Goal: Information Seeking & Learning: Learn about a topic

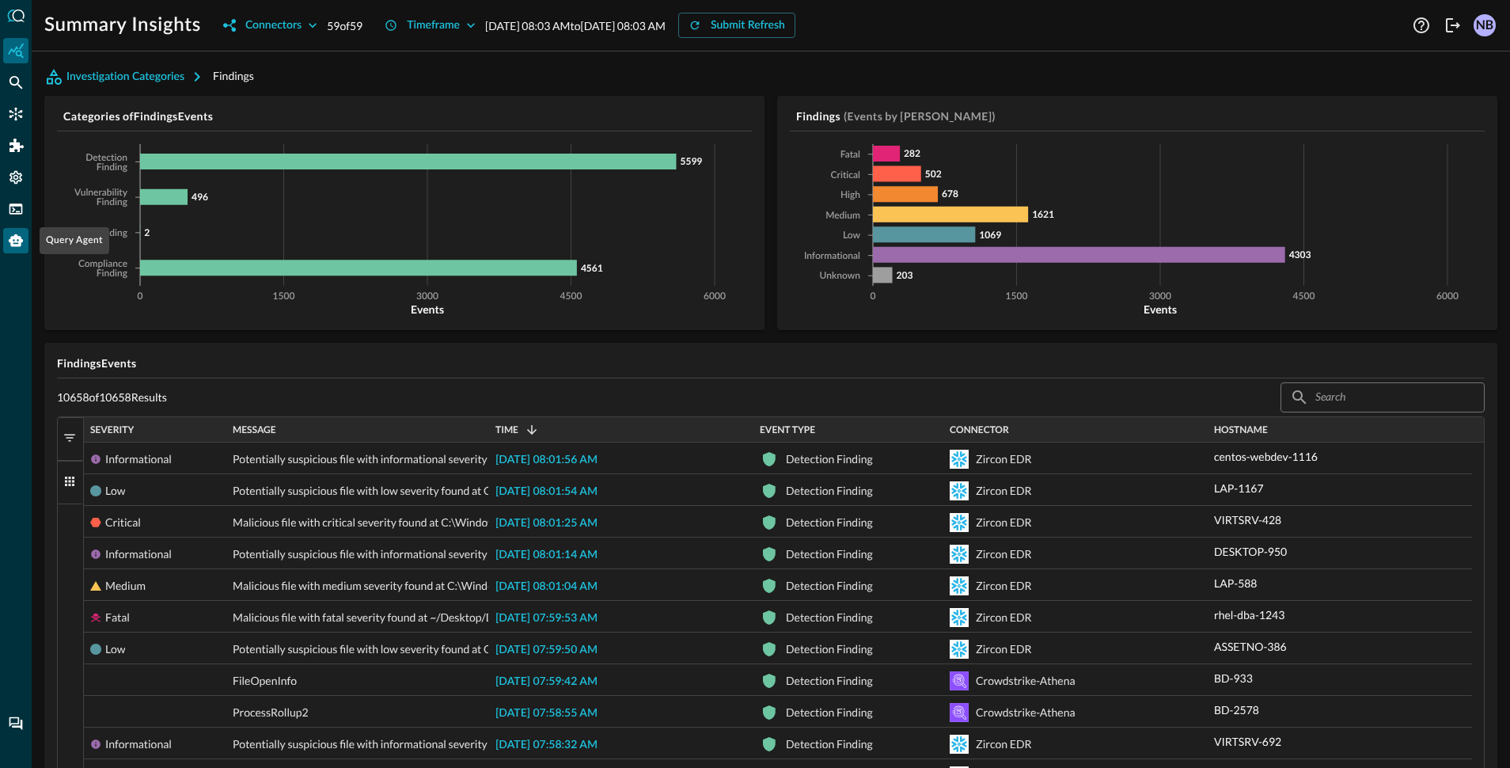
click at [18, 246] on icon "Query Agent" at bounding box center [16, 240] width 14 height 13
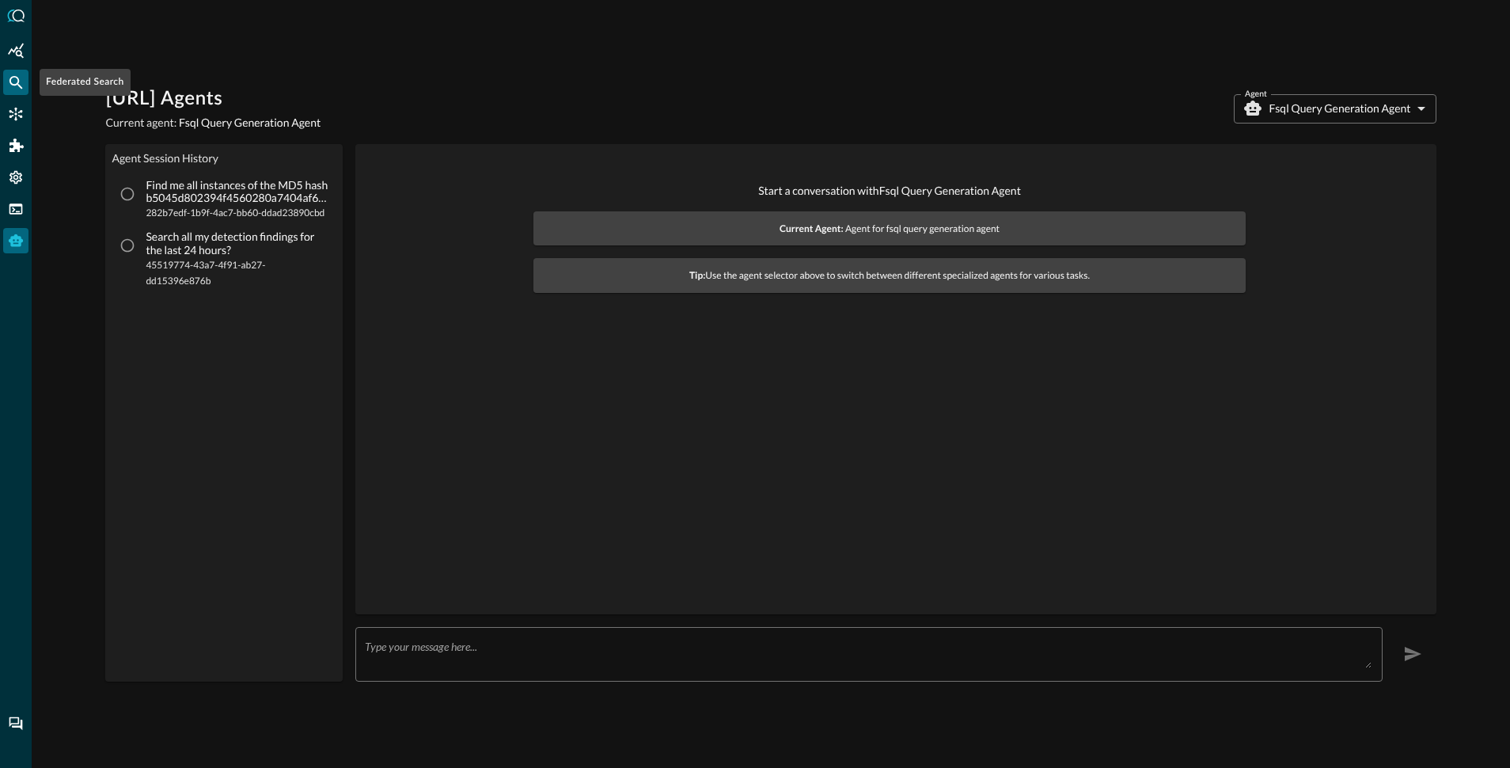
click at [19, 89] on icon "Federated Search" at bounding box center [16, 82] width 16 height 16
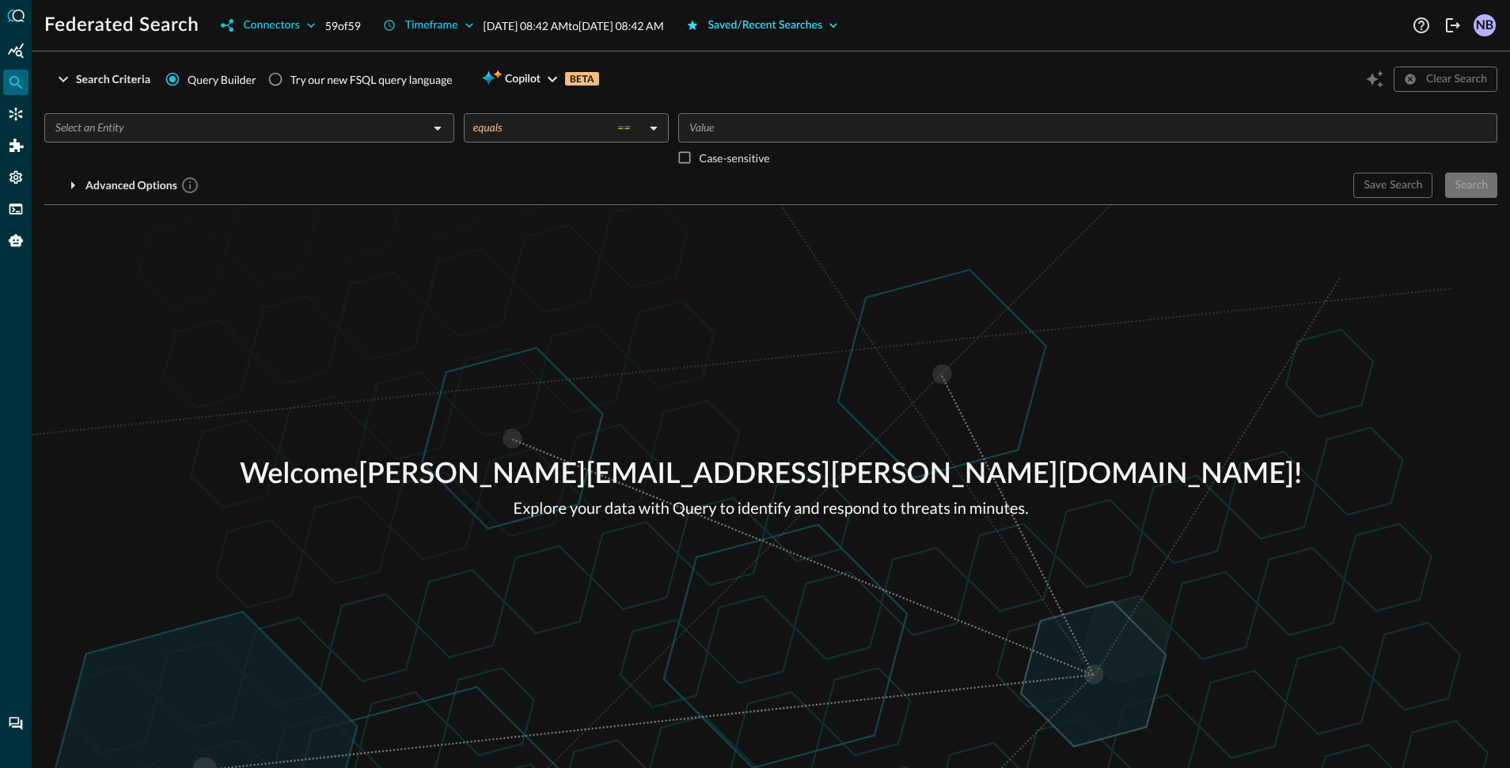
click at [814, 28] on div "Saved/Recent Searches" at bounding box center [765, 26] width 115 height 20
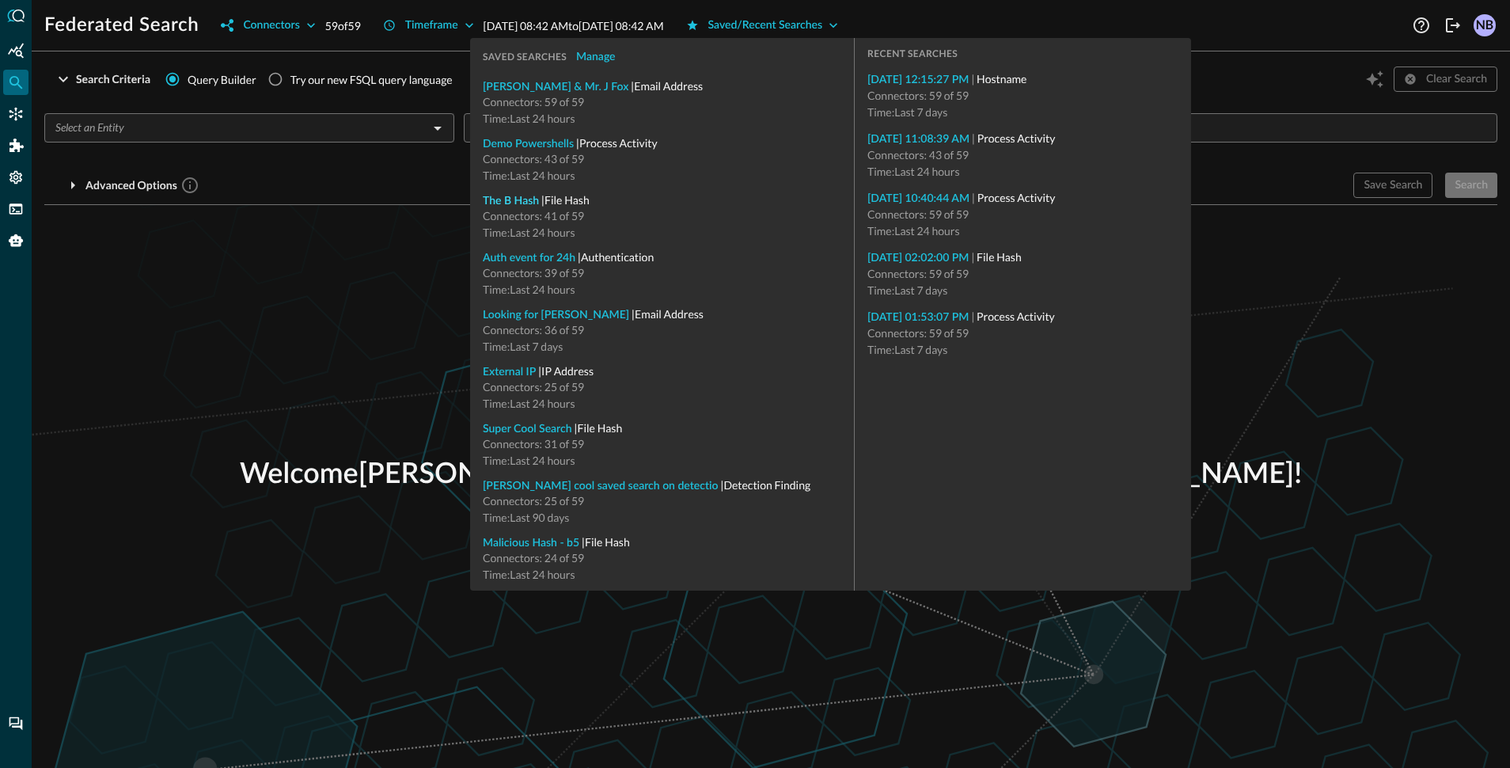
type input "File Hash"
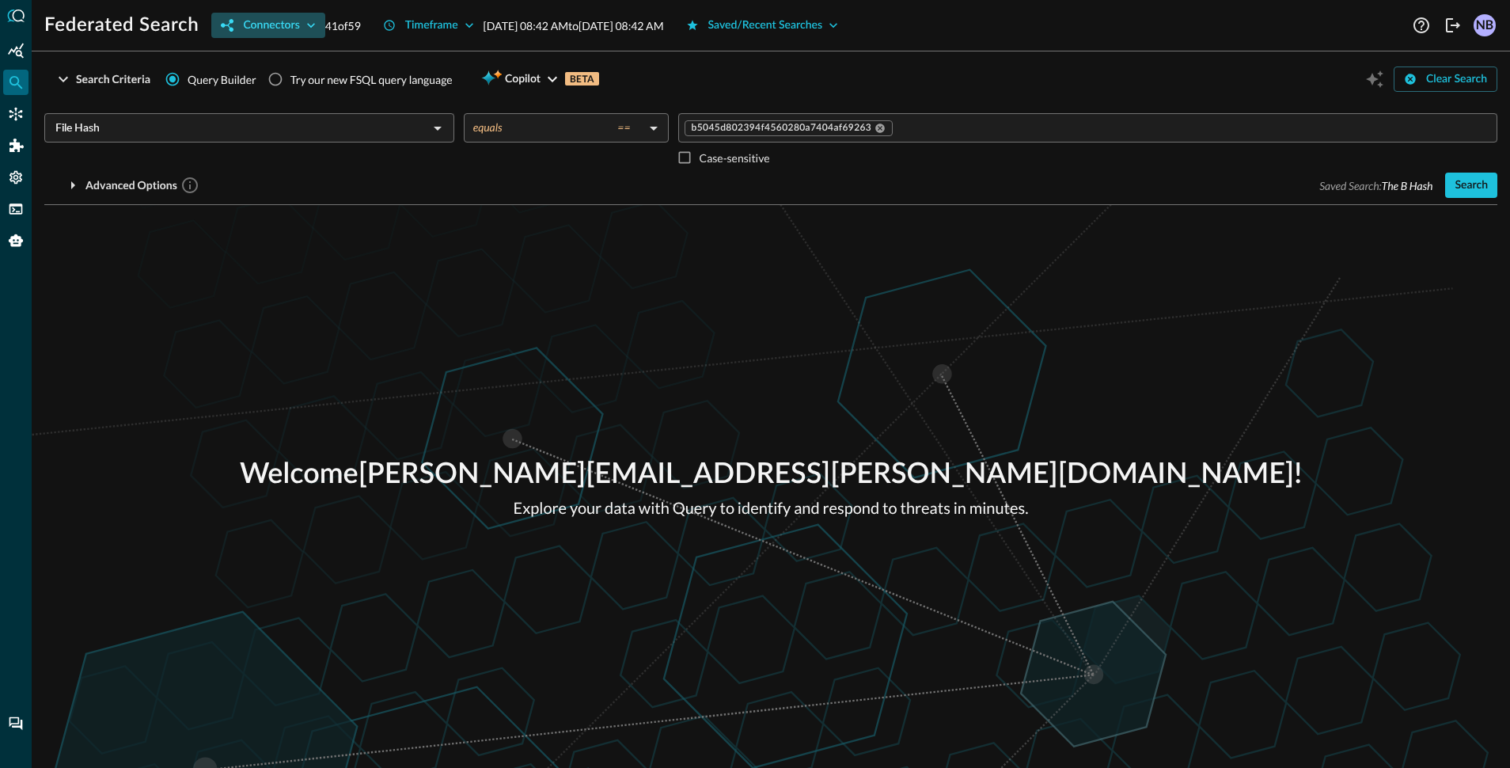
click at [291, 25] on div "Connectors" at bounding box center [271, 26] width 56 height 20
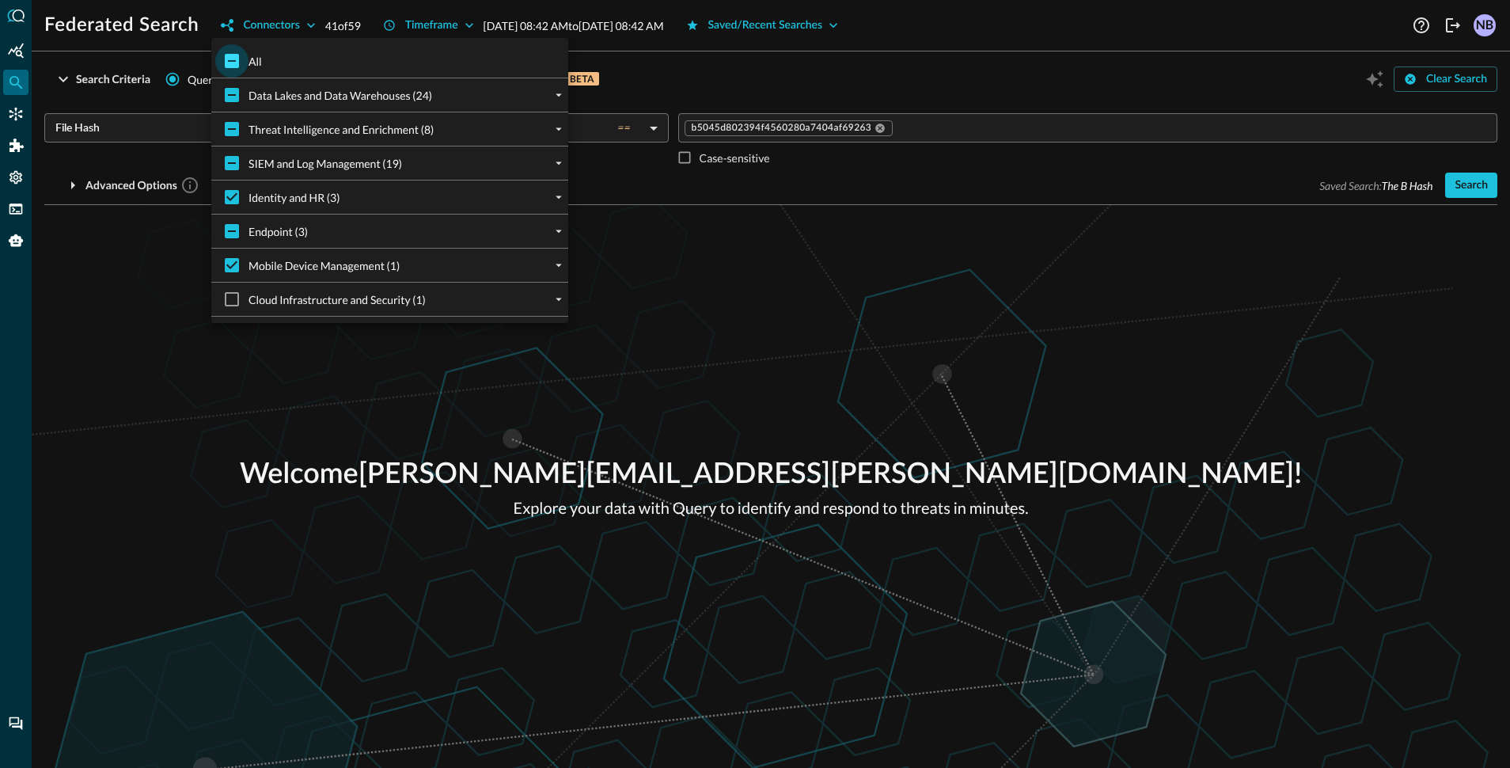
click at [224, 67] on input "All" at bounding box center [231, 60] width 33 height 33
checkbox input "true"
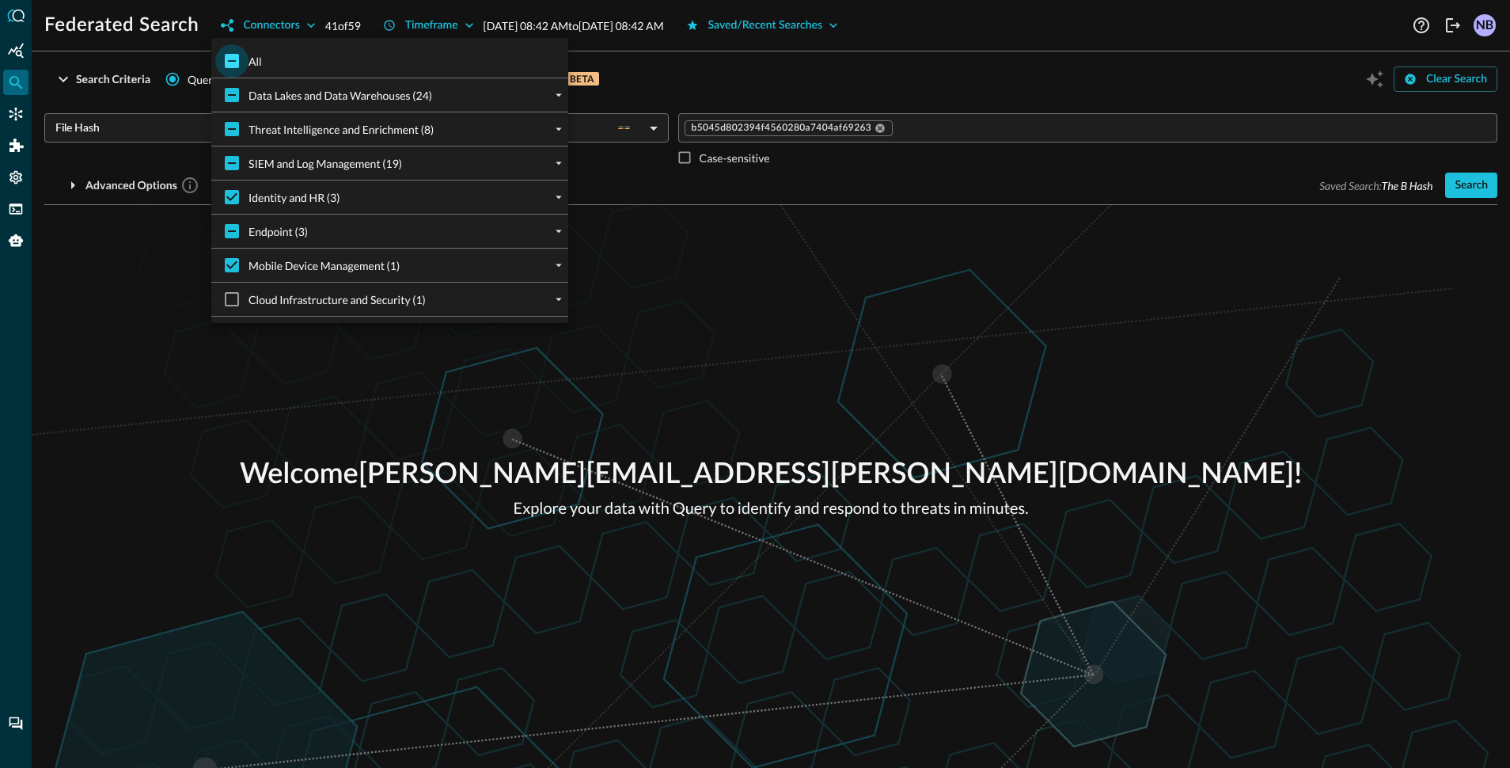
checkbox input "true"
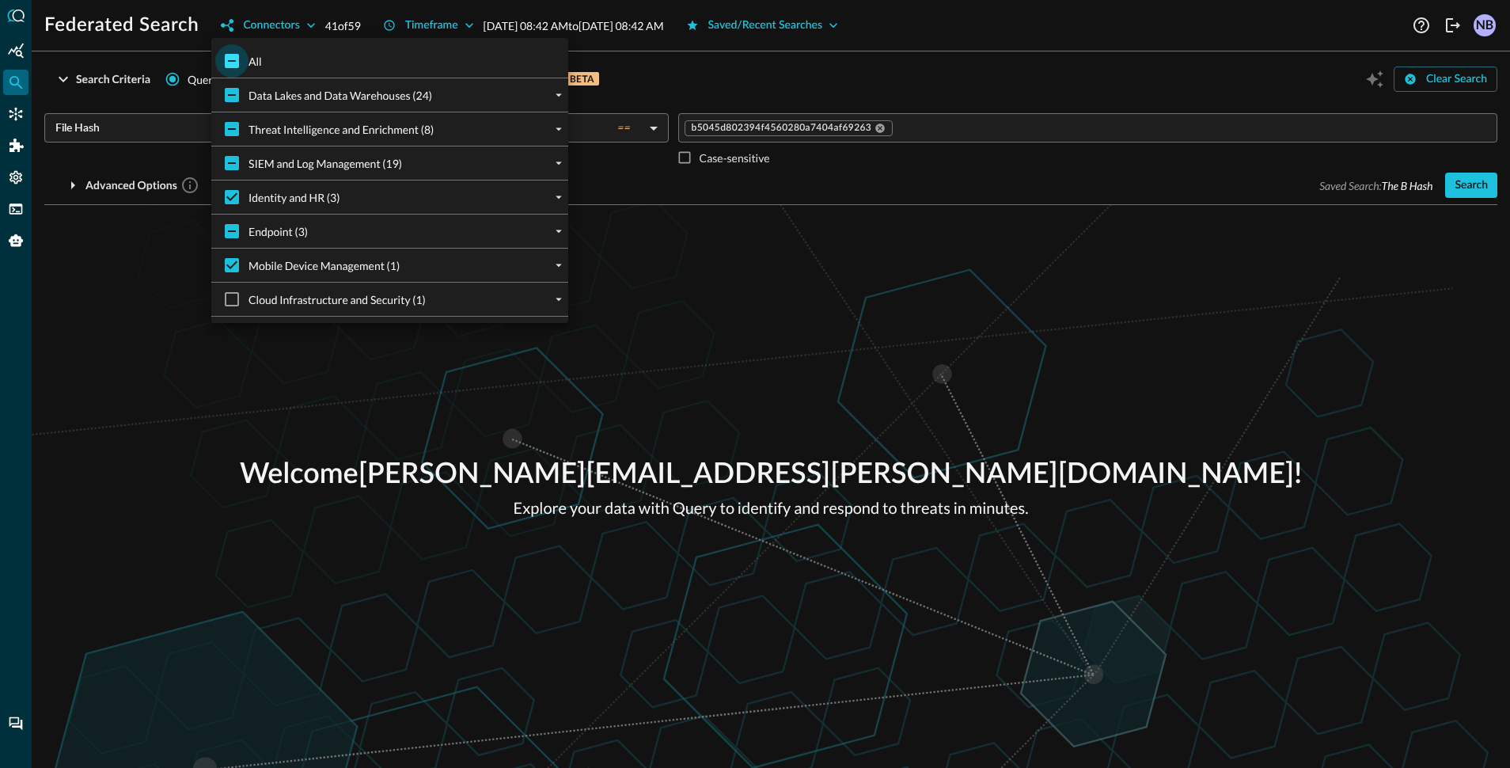
checkbox input "true"
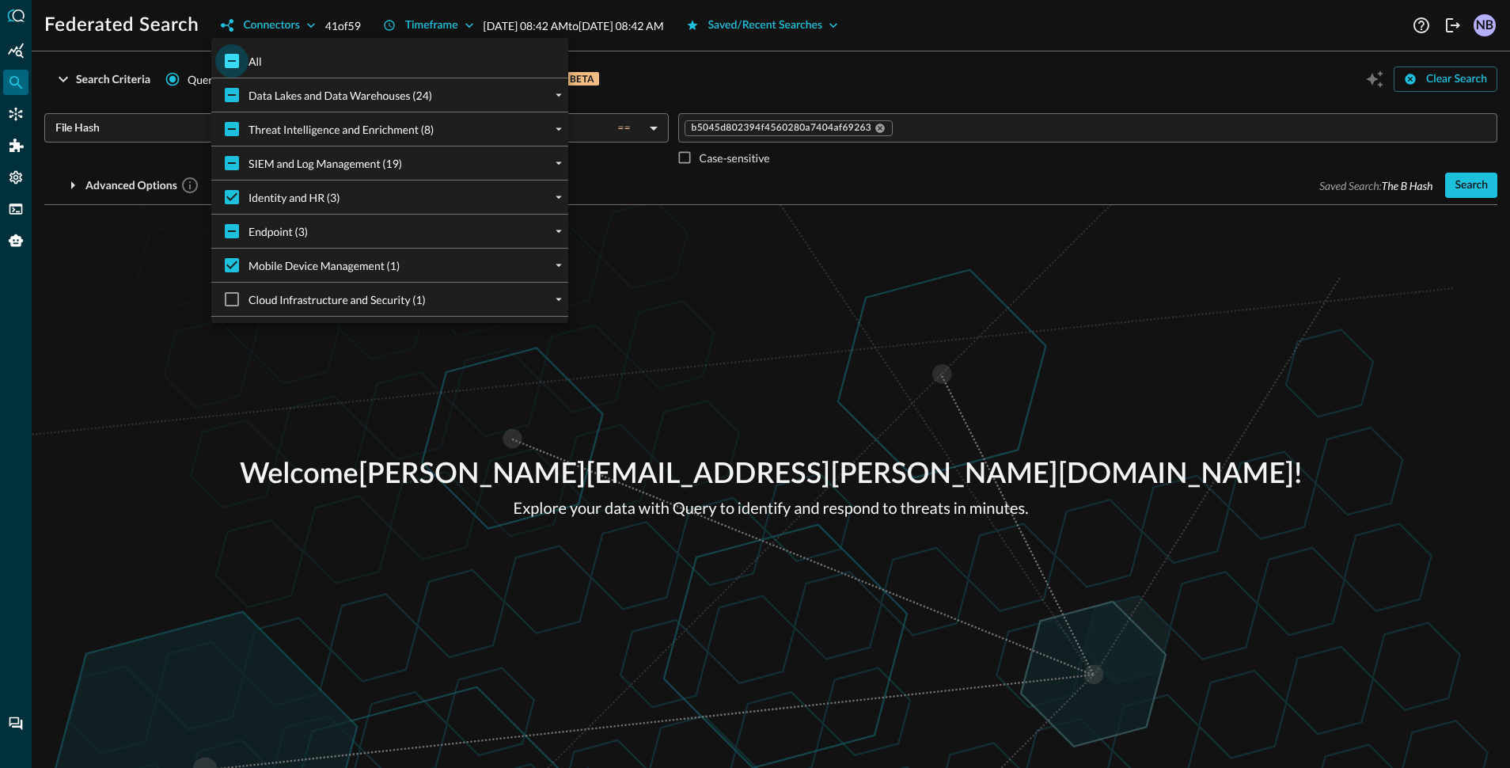
checkbox input "true"
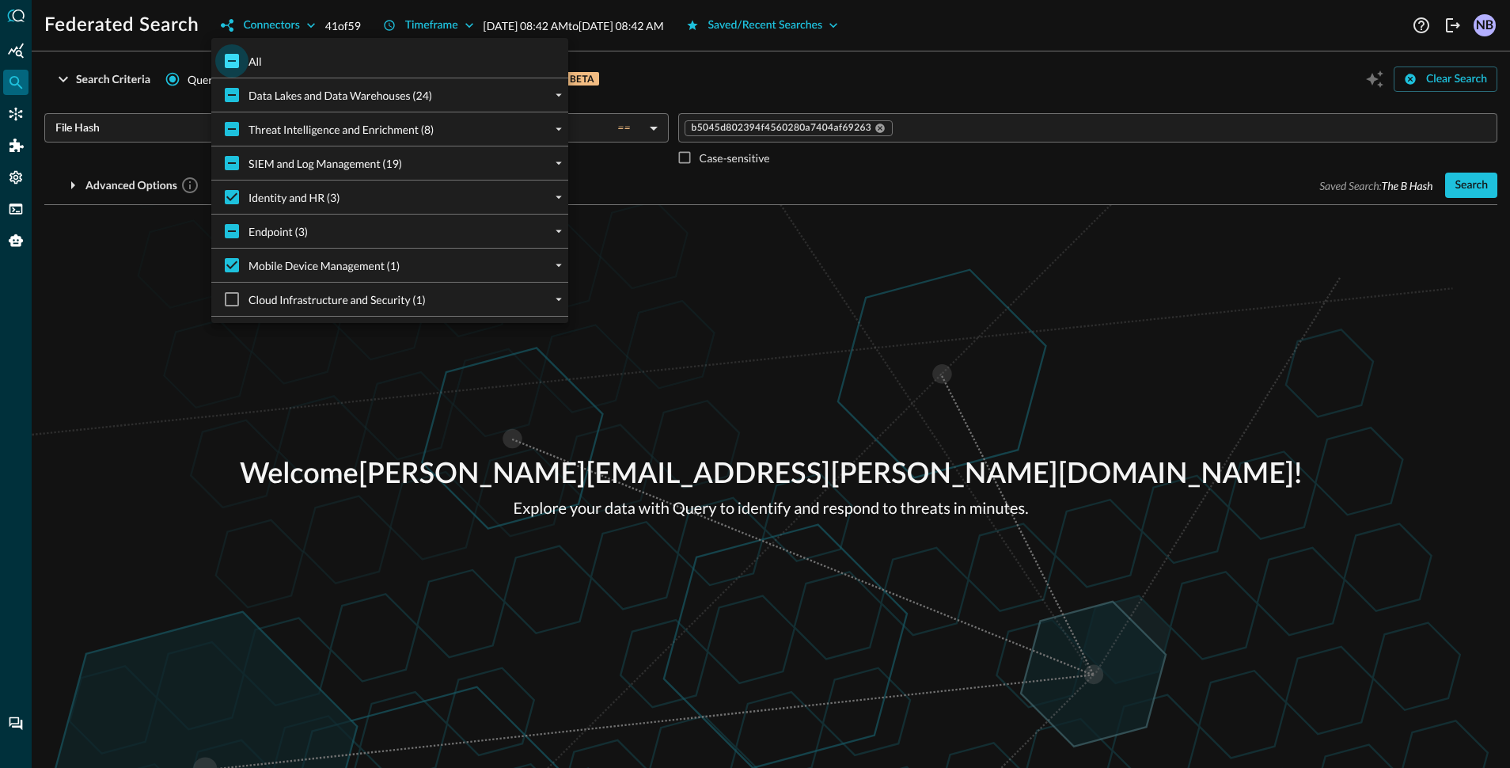
checkbox input "true"
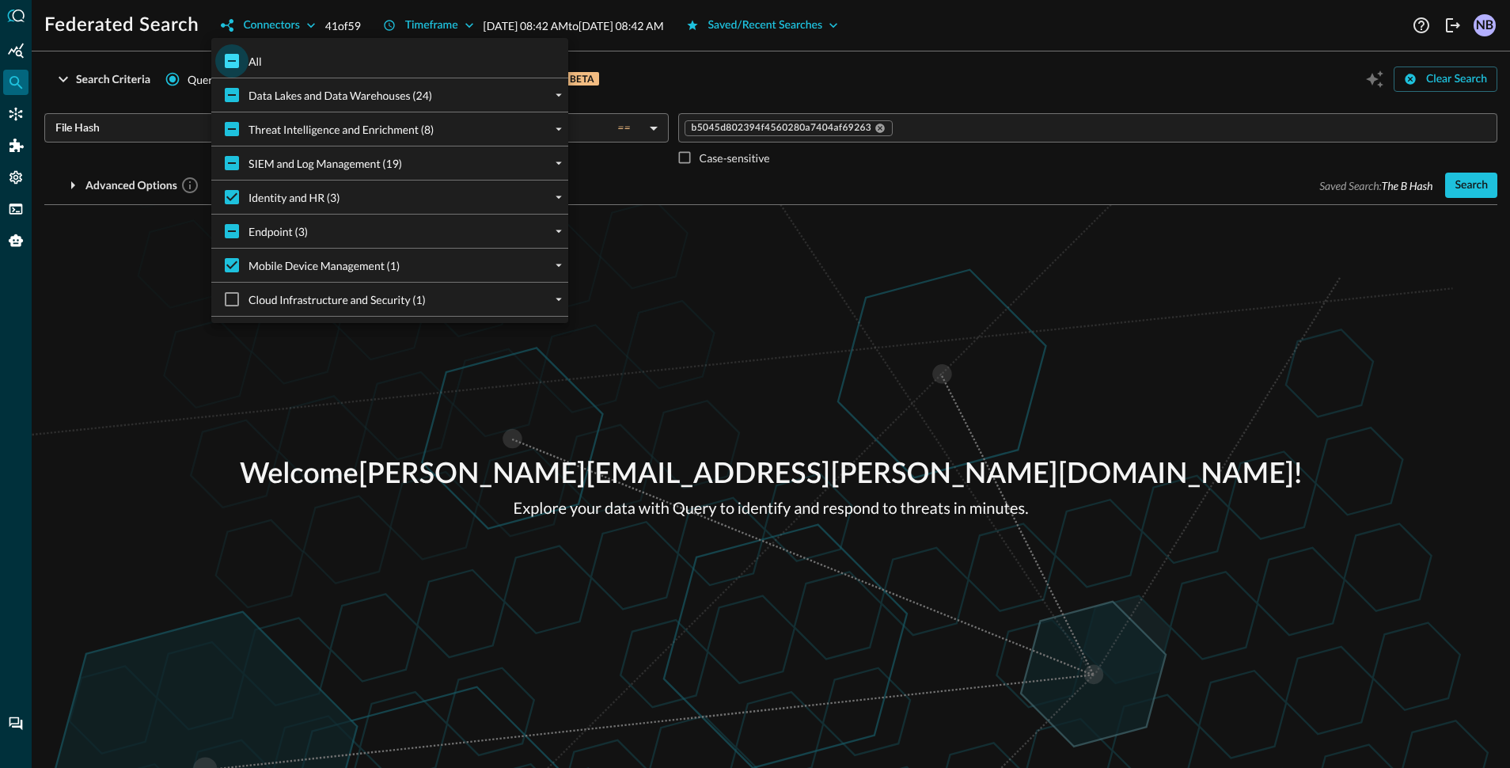
checkbox input "true"
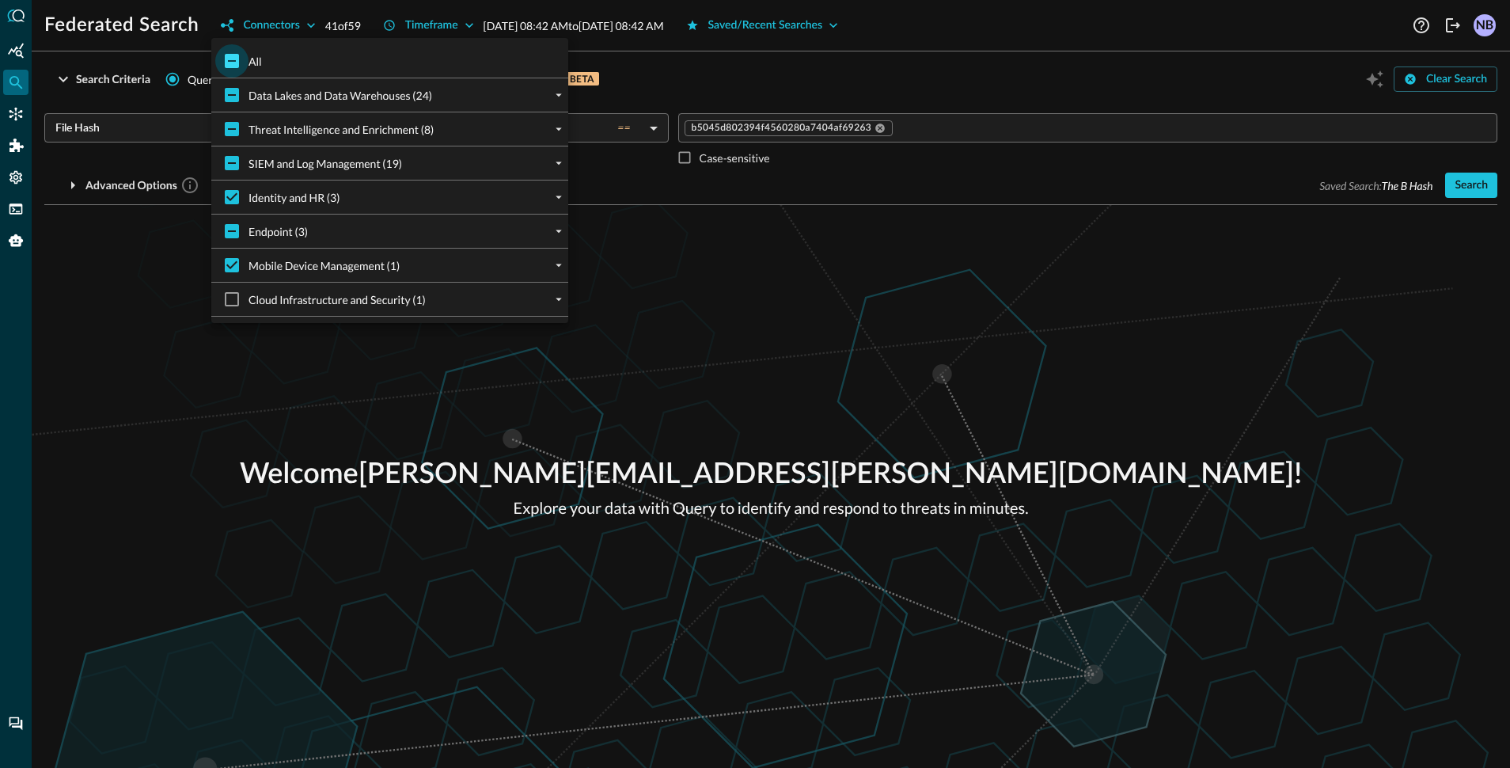
checkbox input "true"
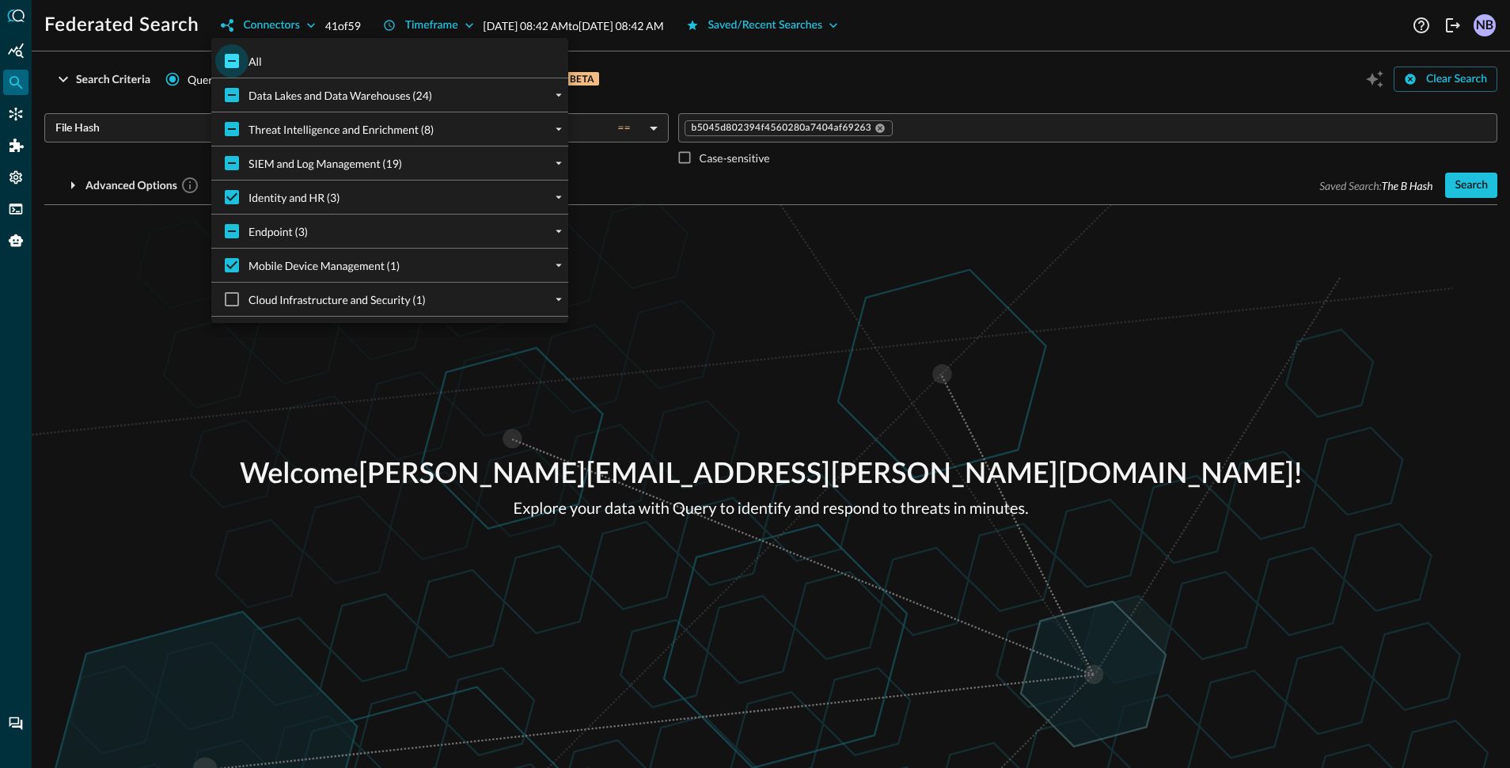
checkbox input "true"
drag, startPoint x: 756, startPoint y: 70, endPoint x: 769, endPoint y: 70, distance: 13.5
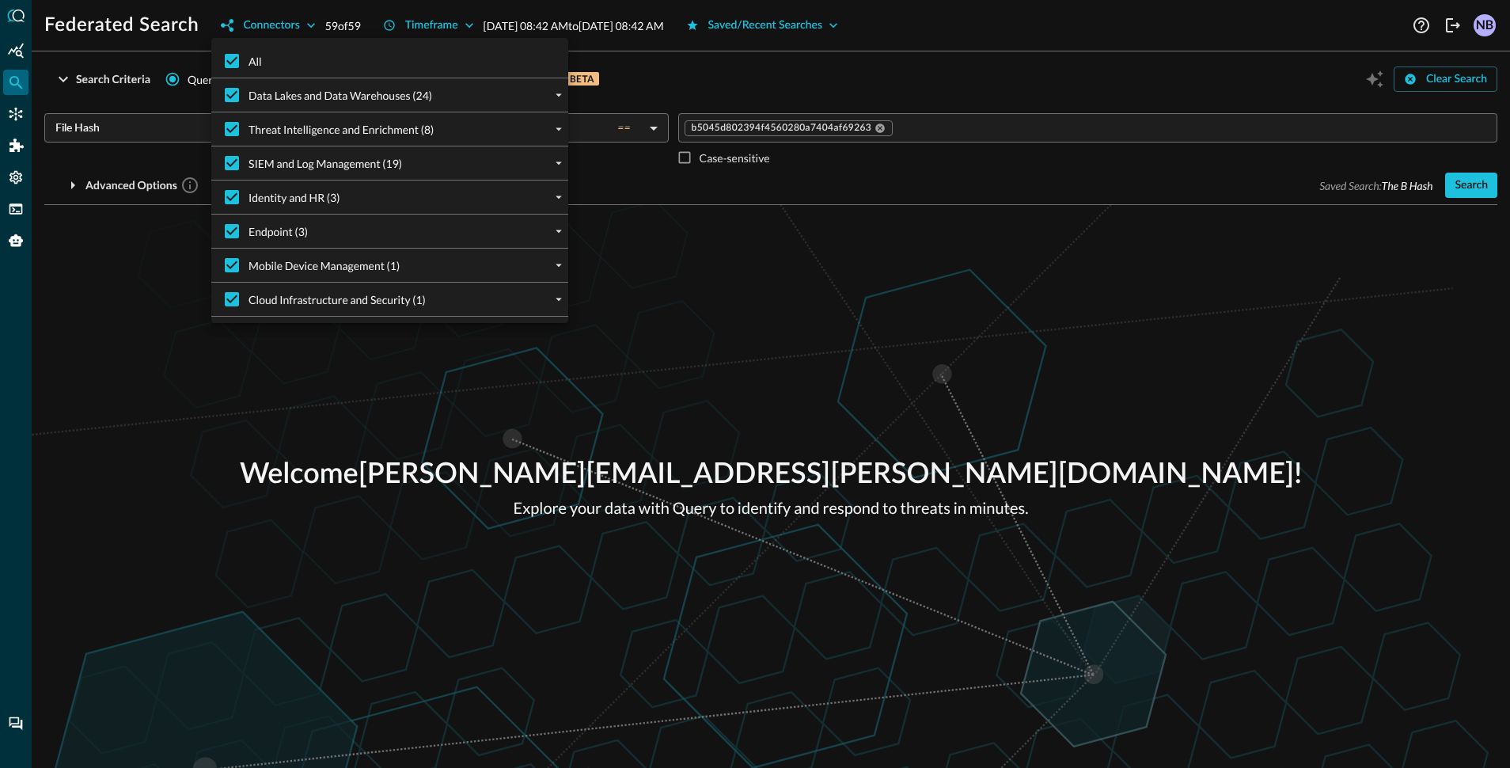
click at [757, 70] on div at bounding box center [755, 384] width 1510 height 768
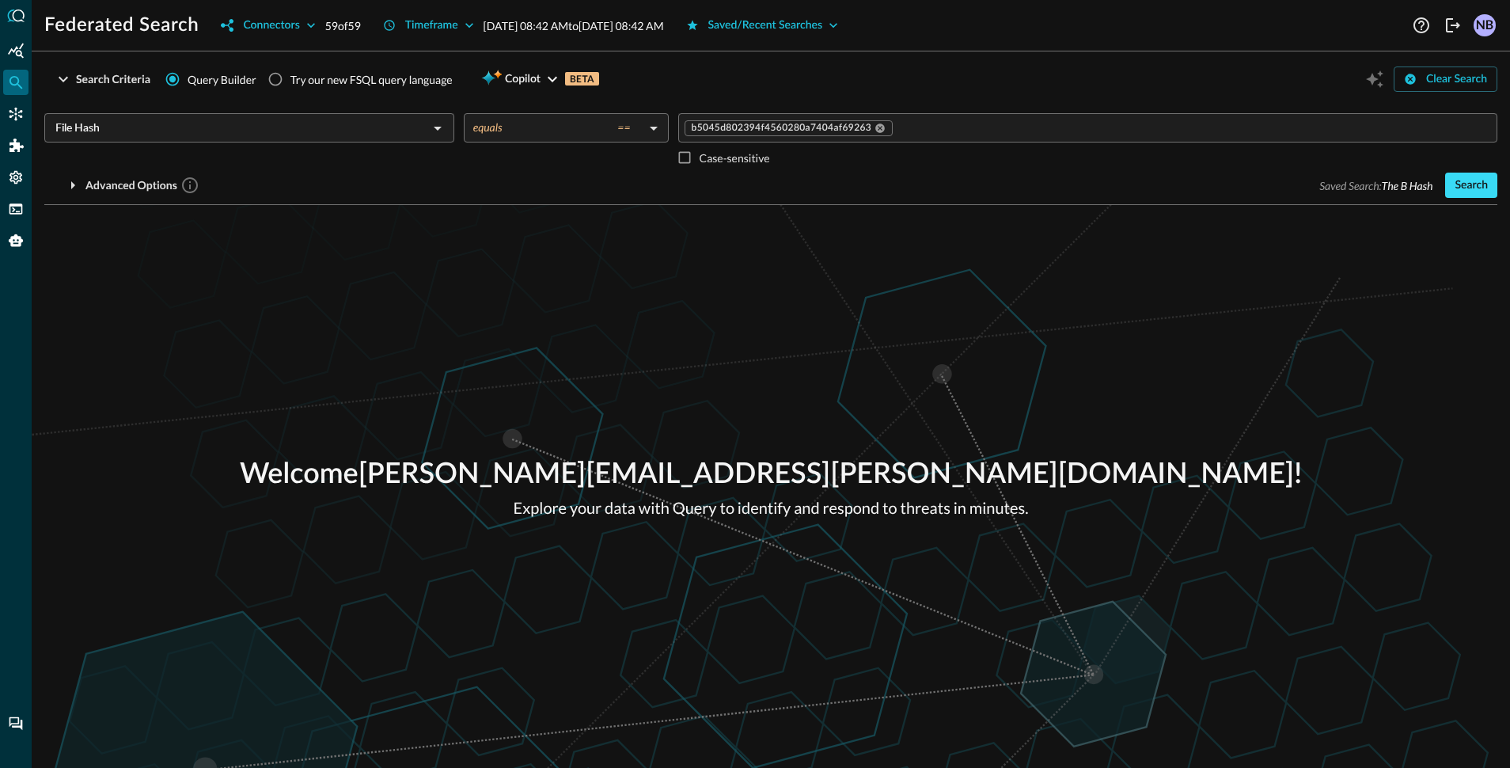
click at [1469, 178] on div "Search" at bounding box center [1471, 186] width 33 height 20
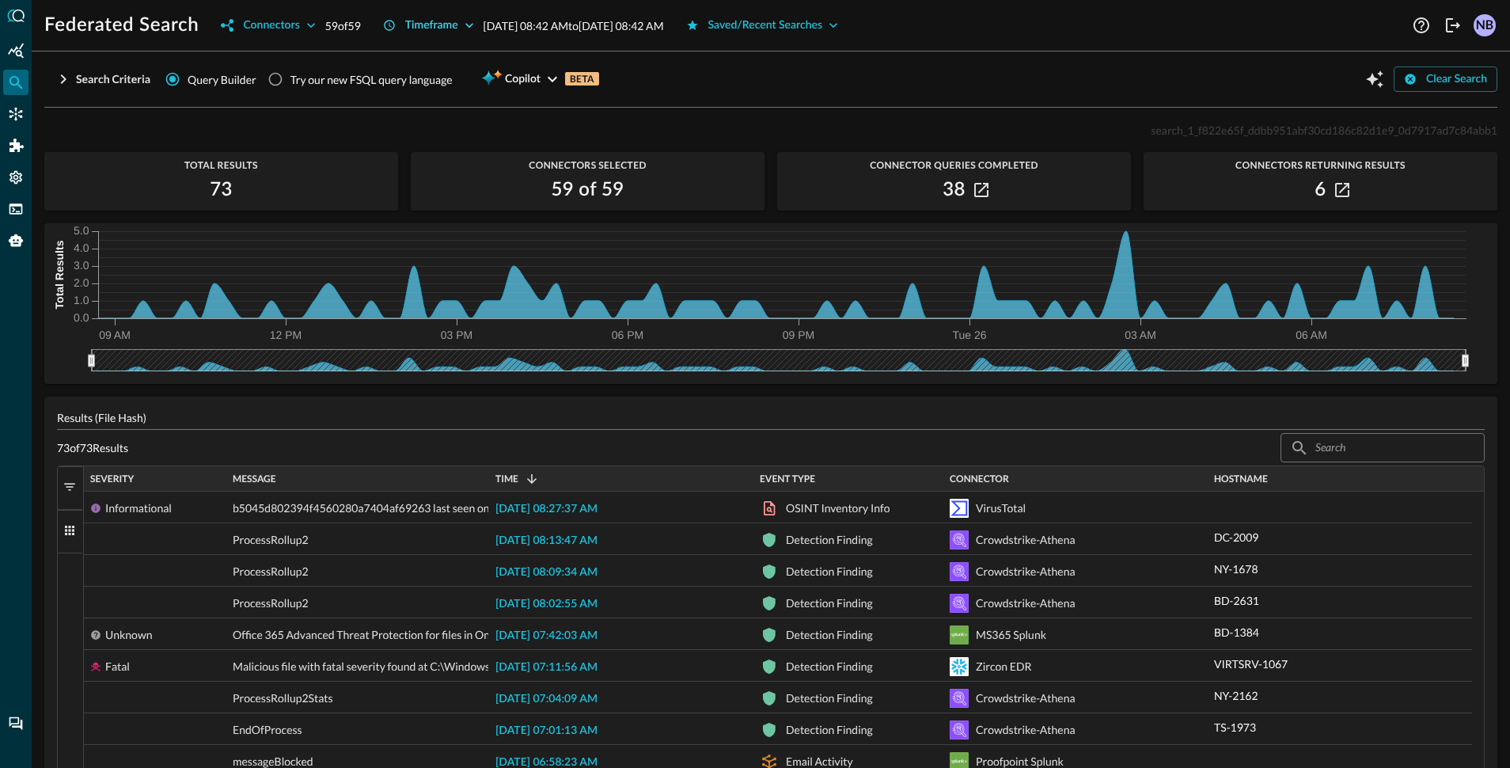
click at [409, 26] on div "Timeframe" at bounding box center [431, 26] width 53 height 20
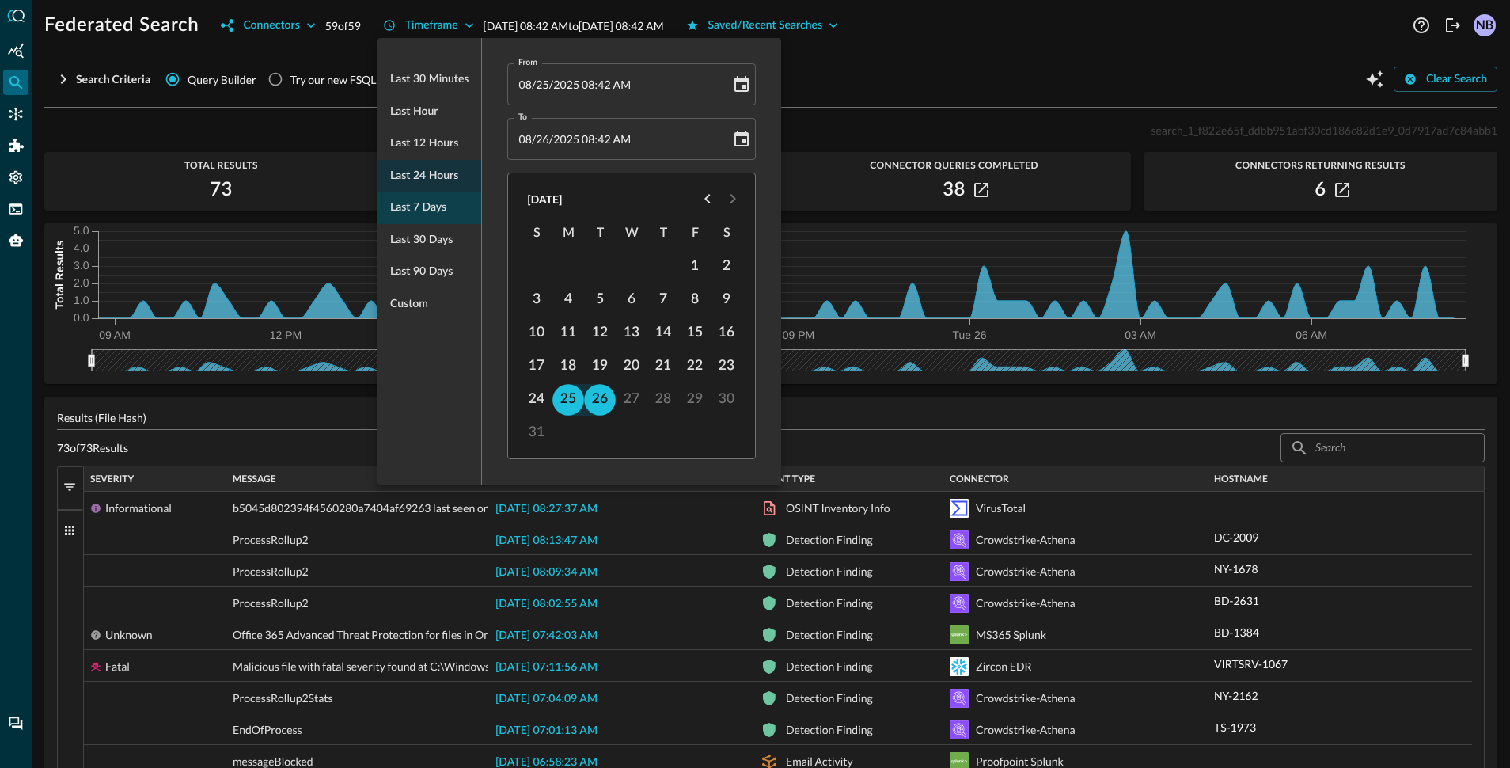
click at [409, 208] on span "Last 7 days" at bounding box center [418, 208] width 56 height 20
type input "08/19/2025 08:57 AM"
type input "08/26/2025 08:57 AM"
click at [874, 82] on div at bounding box center [755, 384] width 1510 height 768
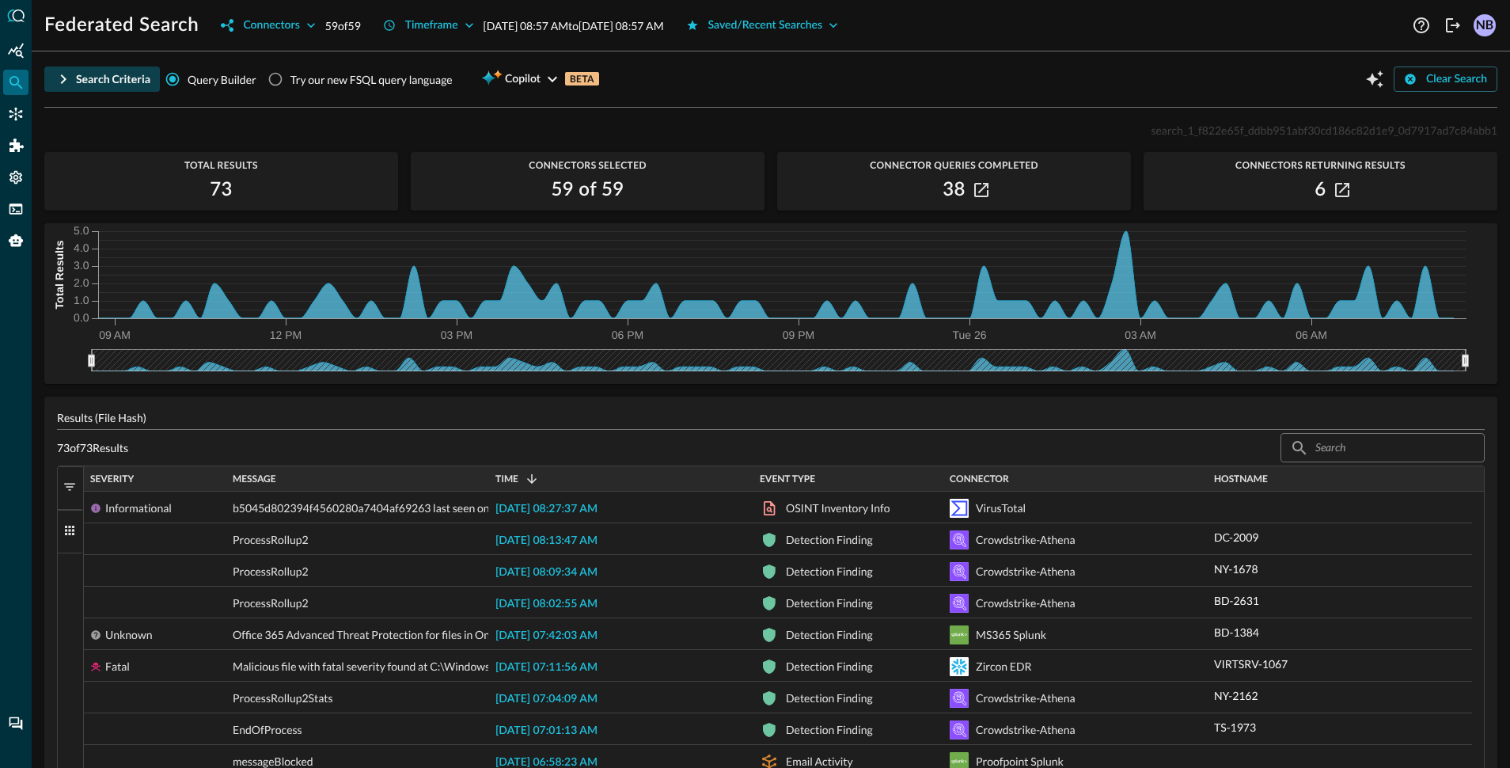
click at [63, 78] on icon "button" at bounding box center [64, 78] width 6 height 9
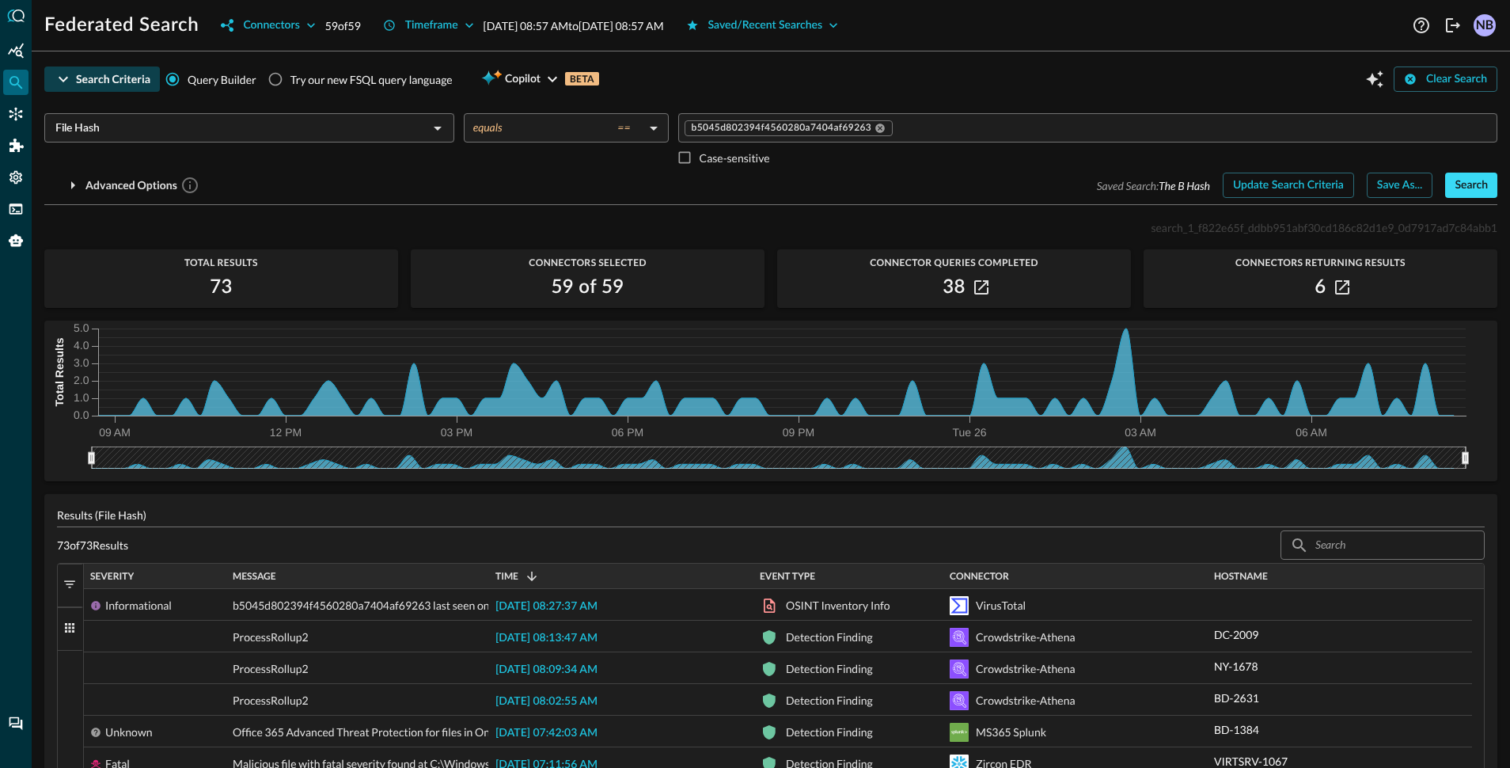
click at [1455, 183] on div "Search" at bounding box center [1471, 186] width 33 height 20
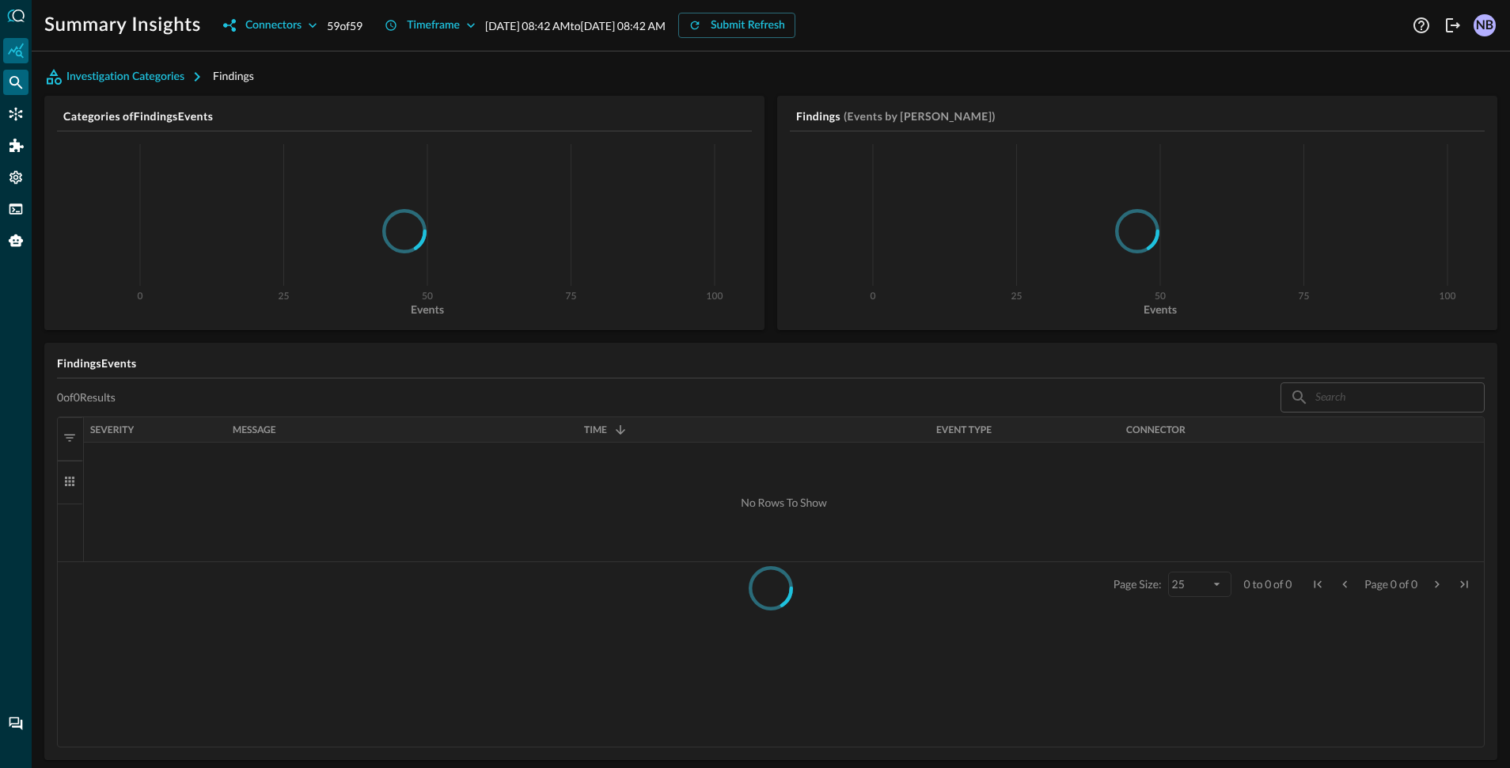
click at [20, 85] on icon "Federated Search" at bounding box center [15, 82] width 13 height 13
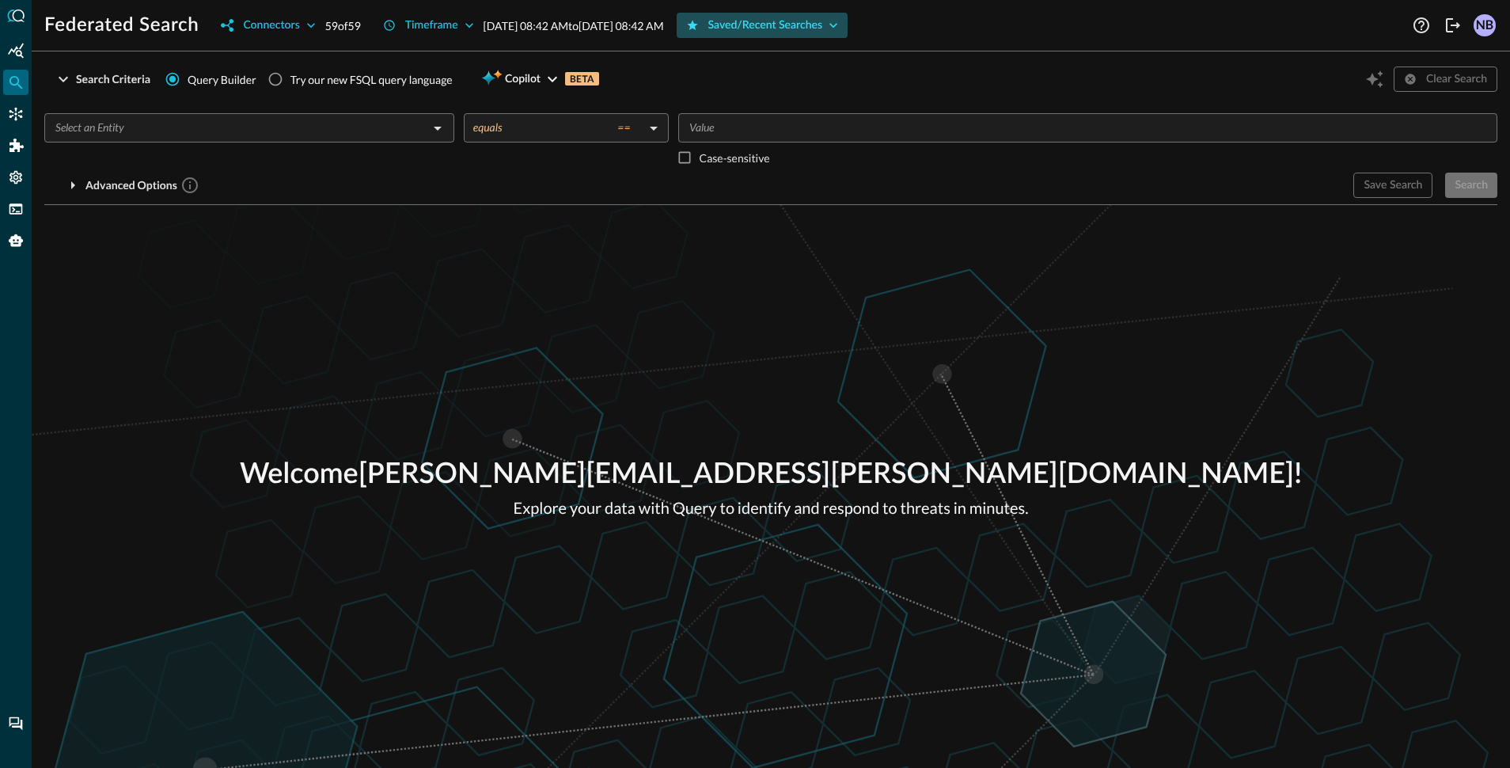
click at [823, 27] on div "Saved/Recent Searches" at bounding box center [765, 26] width 115 height 20
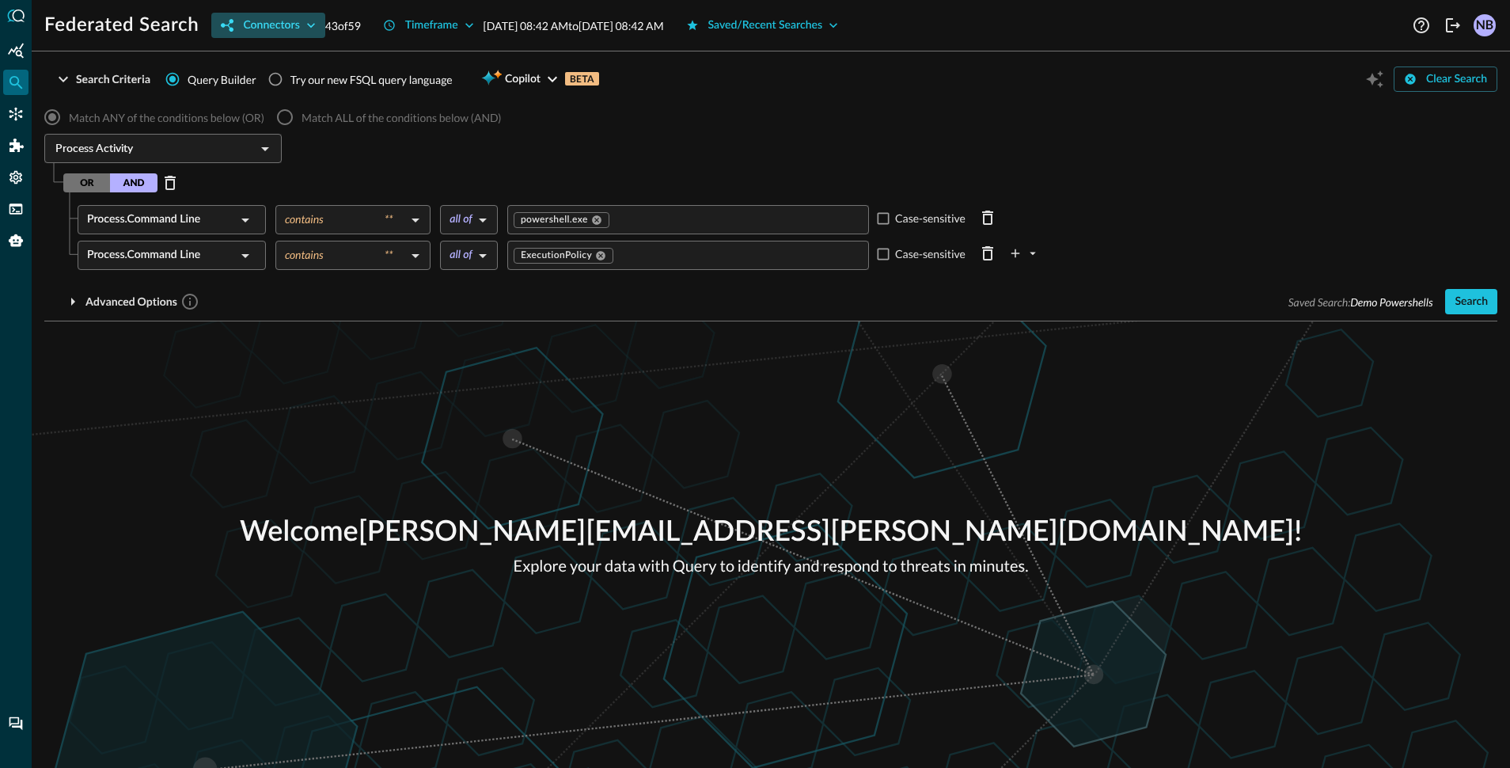
click at [273, 25] on div "Connectors" at bounding box center [271, 26] width 56 height 20
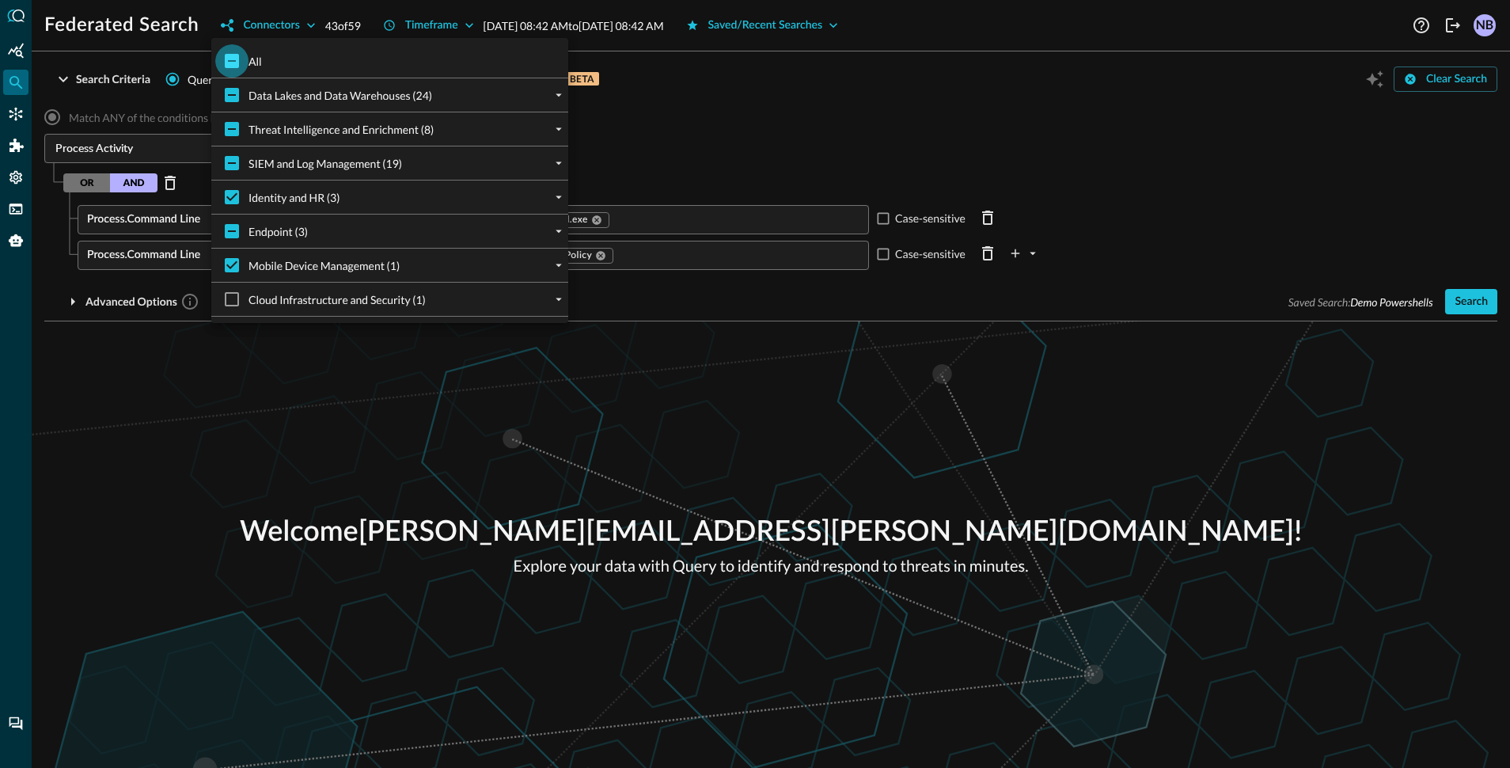
click at [236, 65] on input "All" at bounding box center [231, 60] width 33 height 33
checkbox input "true"
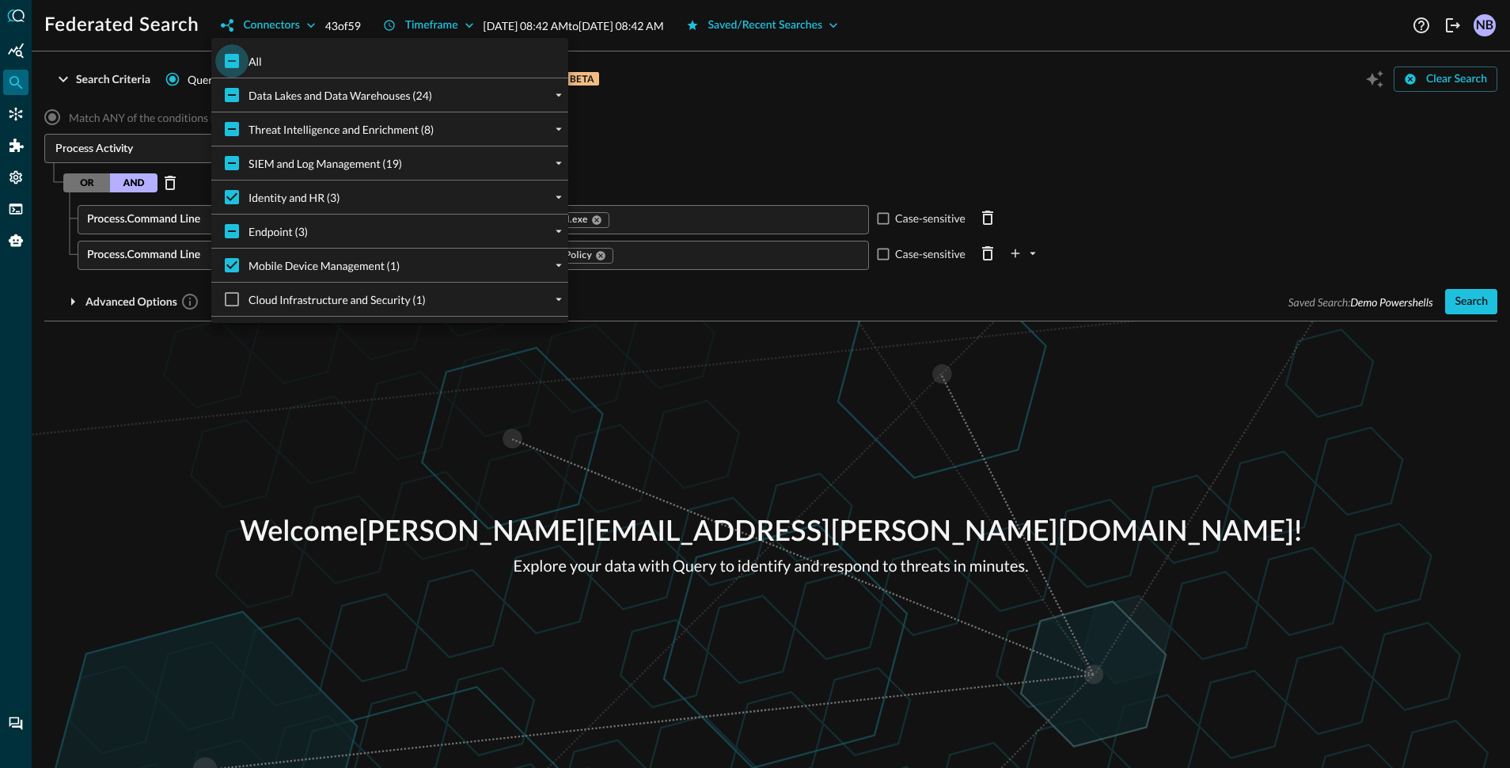
checkbox input "true"
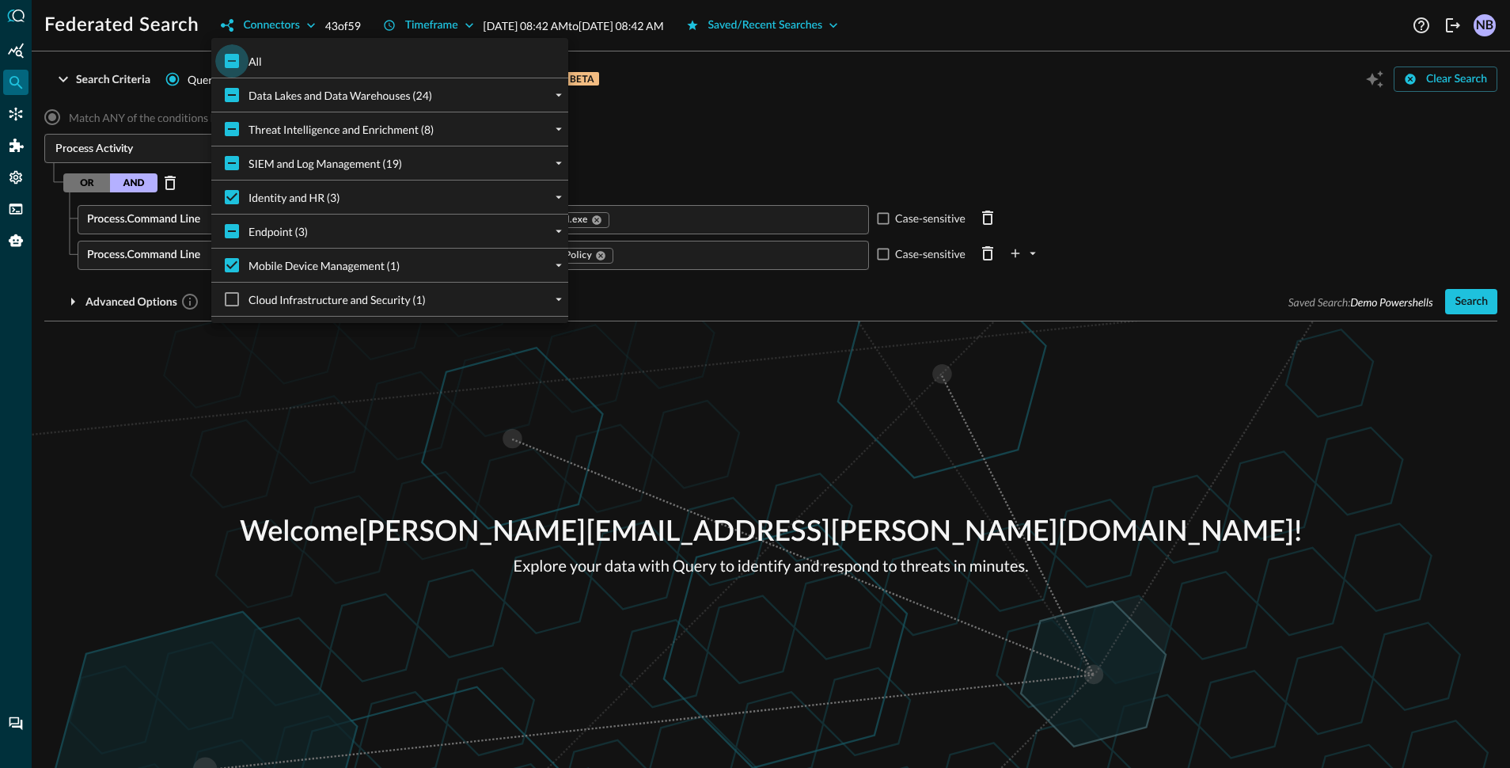
checkbox input "true"
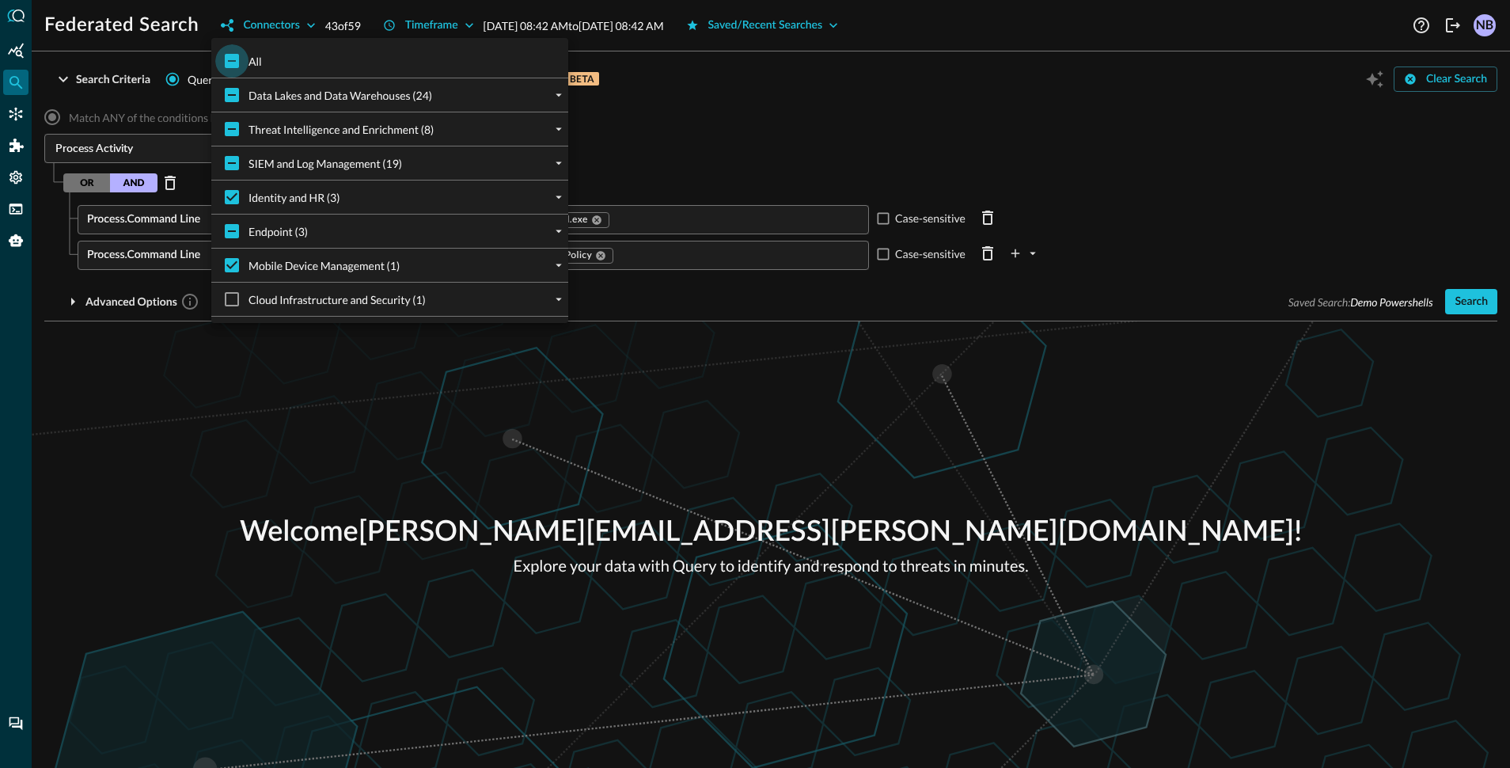
checkbox input "true"
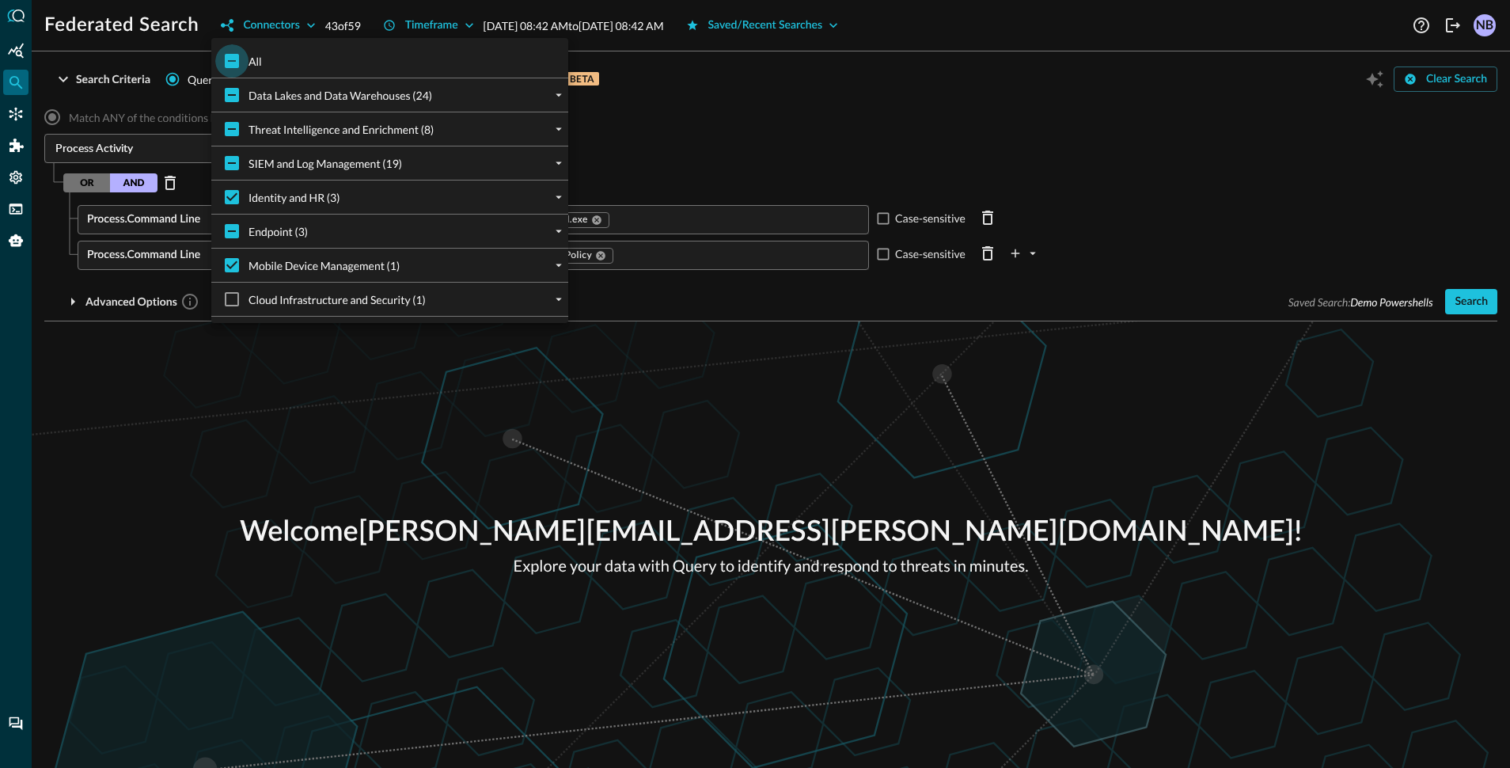
checkbox input "true"
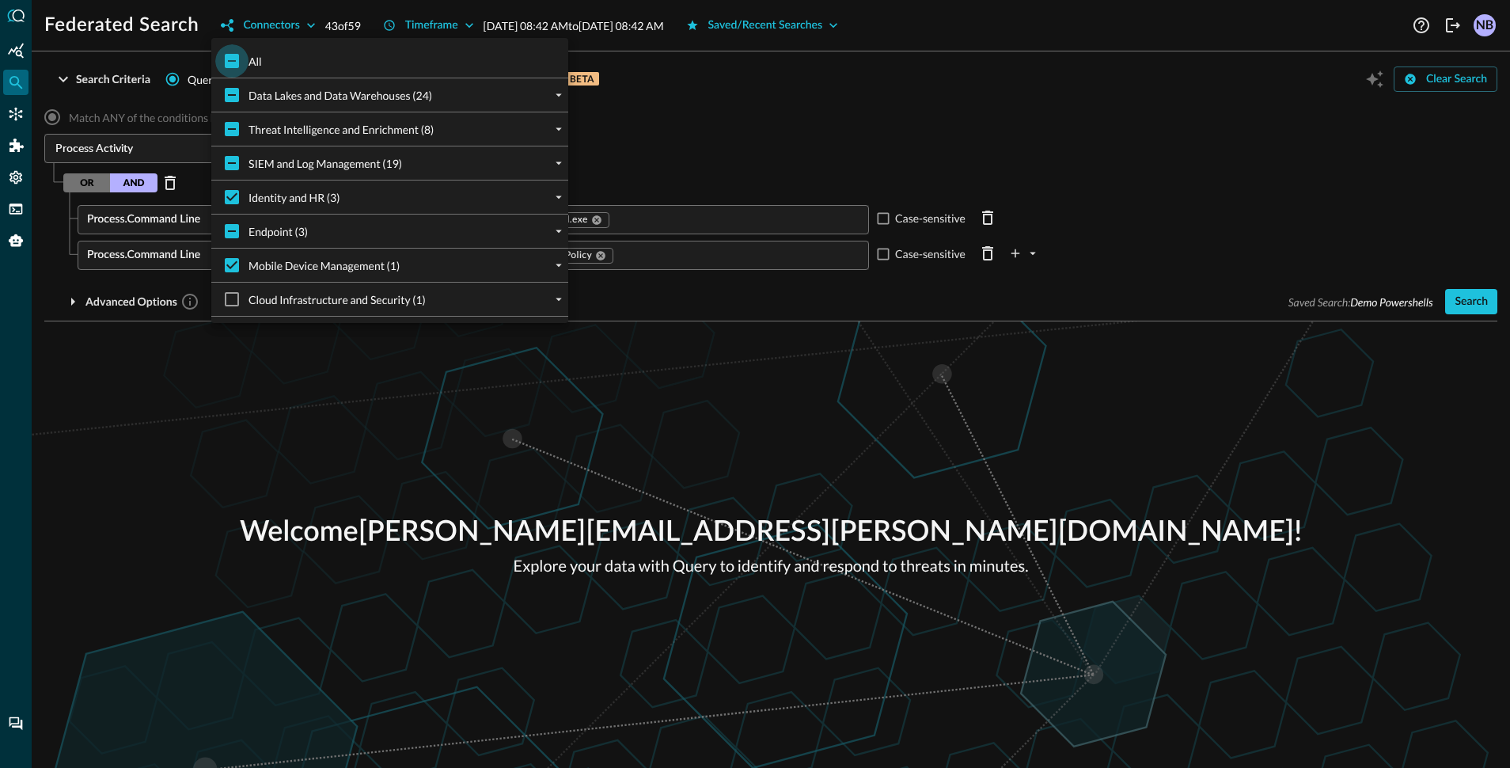
checkbox input "true"
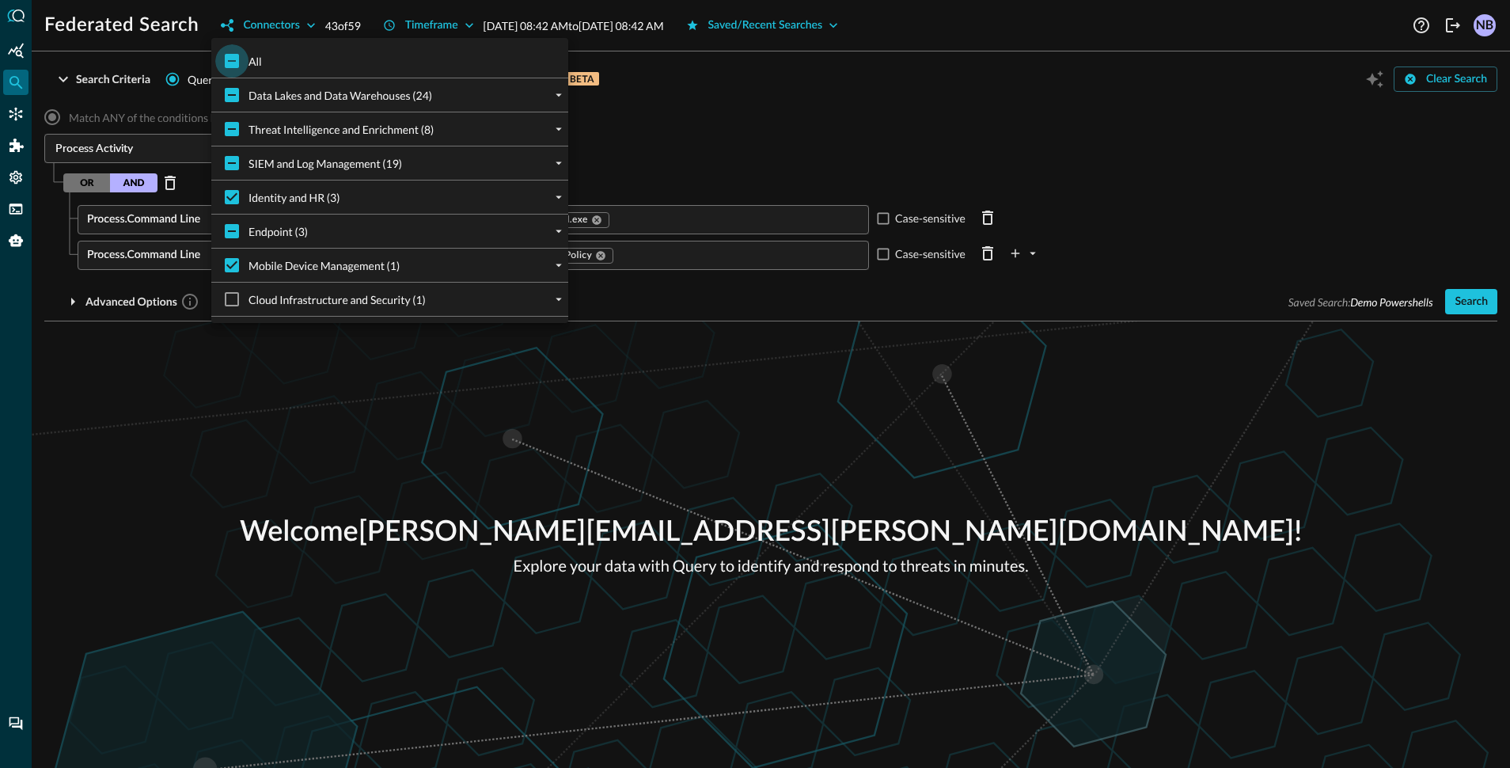
checkbox input "true"
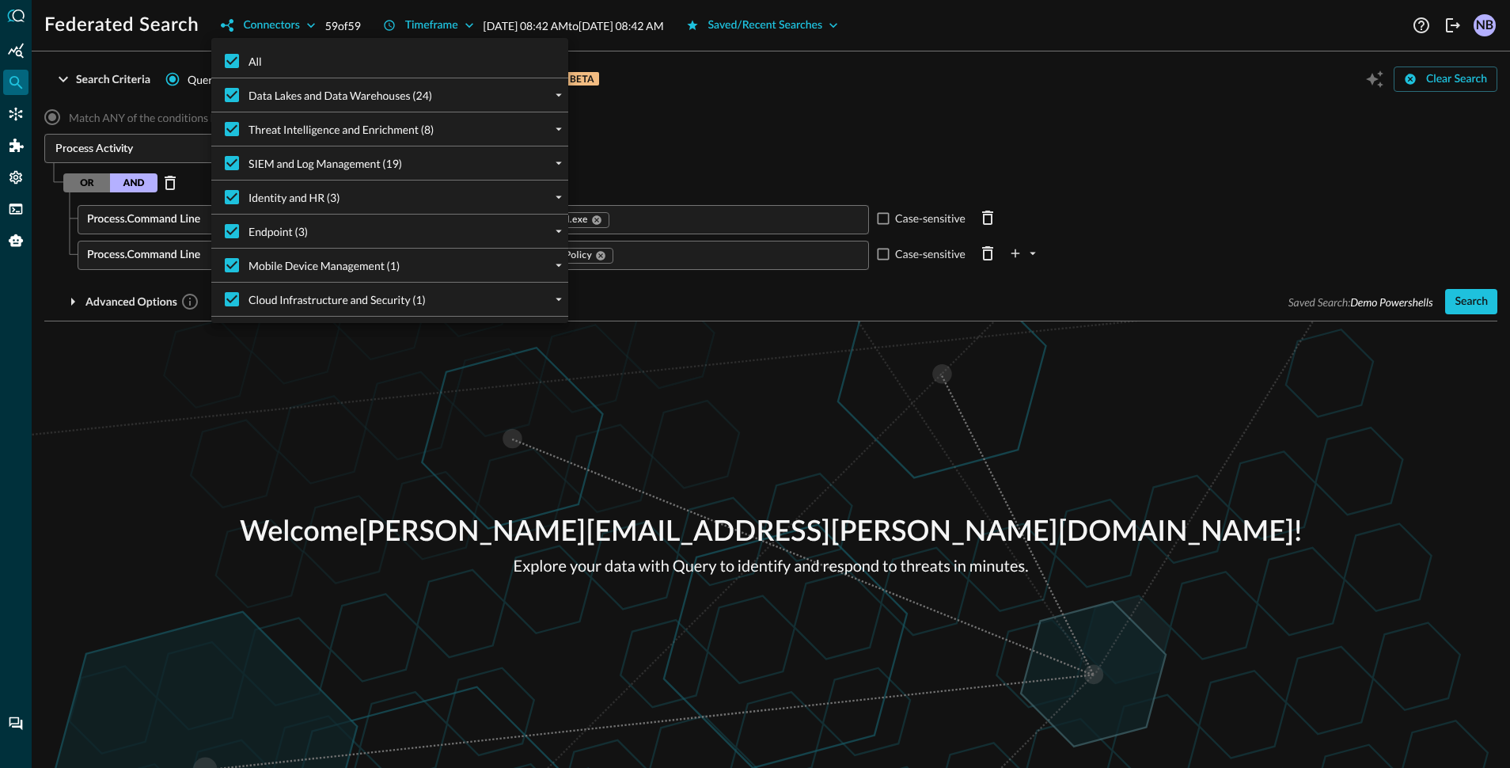
click at [749, 116] on div at bounding box center [755, 384] width 1510 height 768
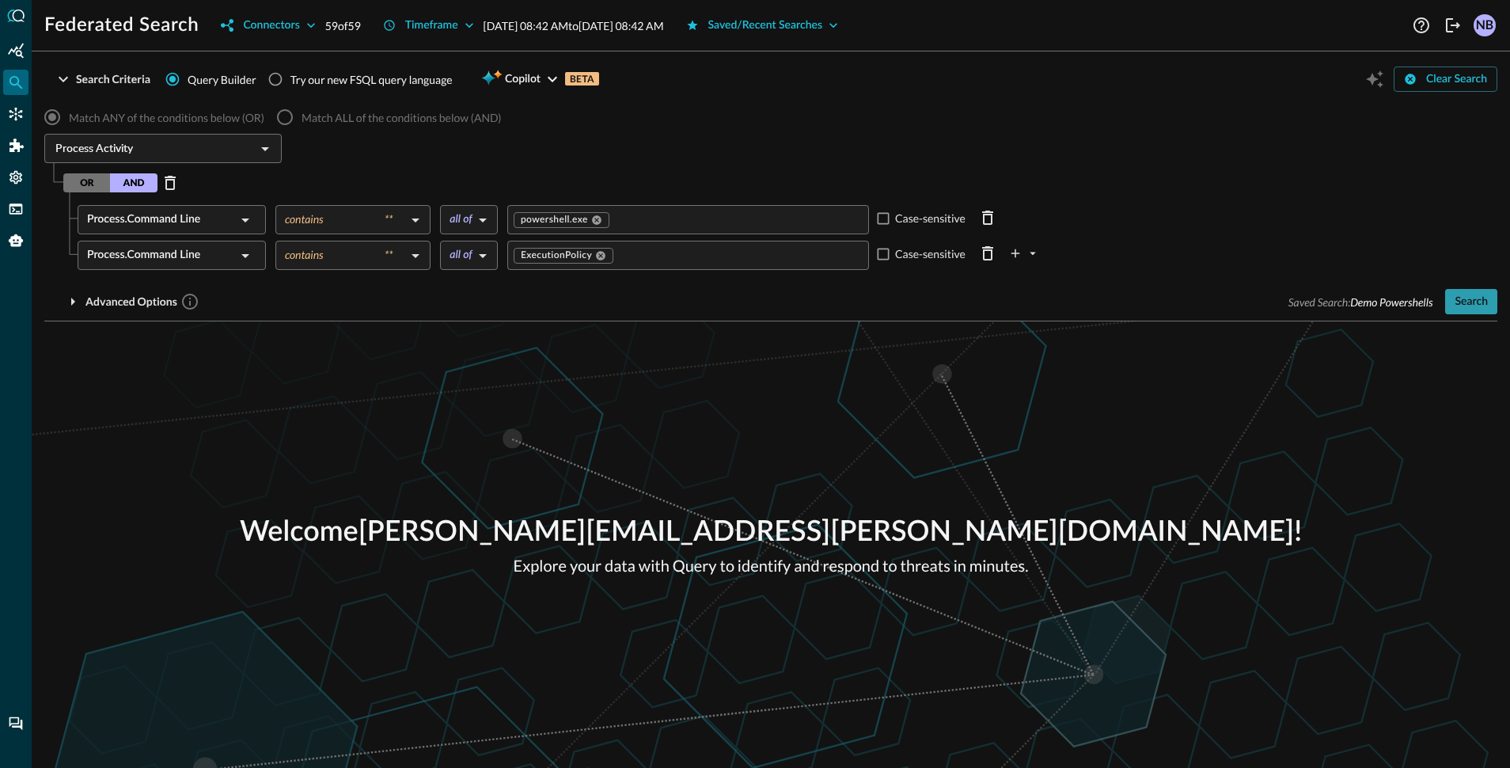
click at [1467, 298] on div "Search" at bounding box center [1471, 302] width 33 height 20
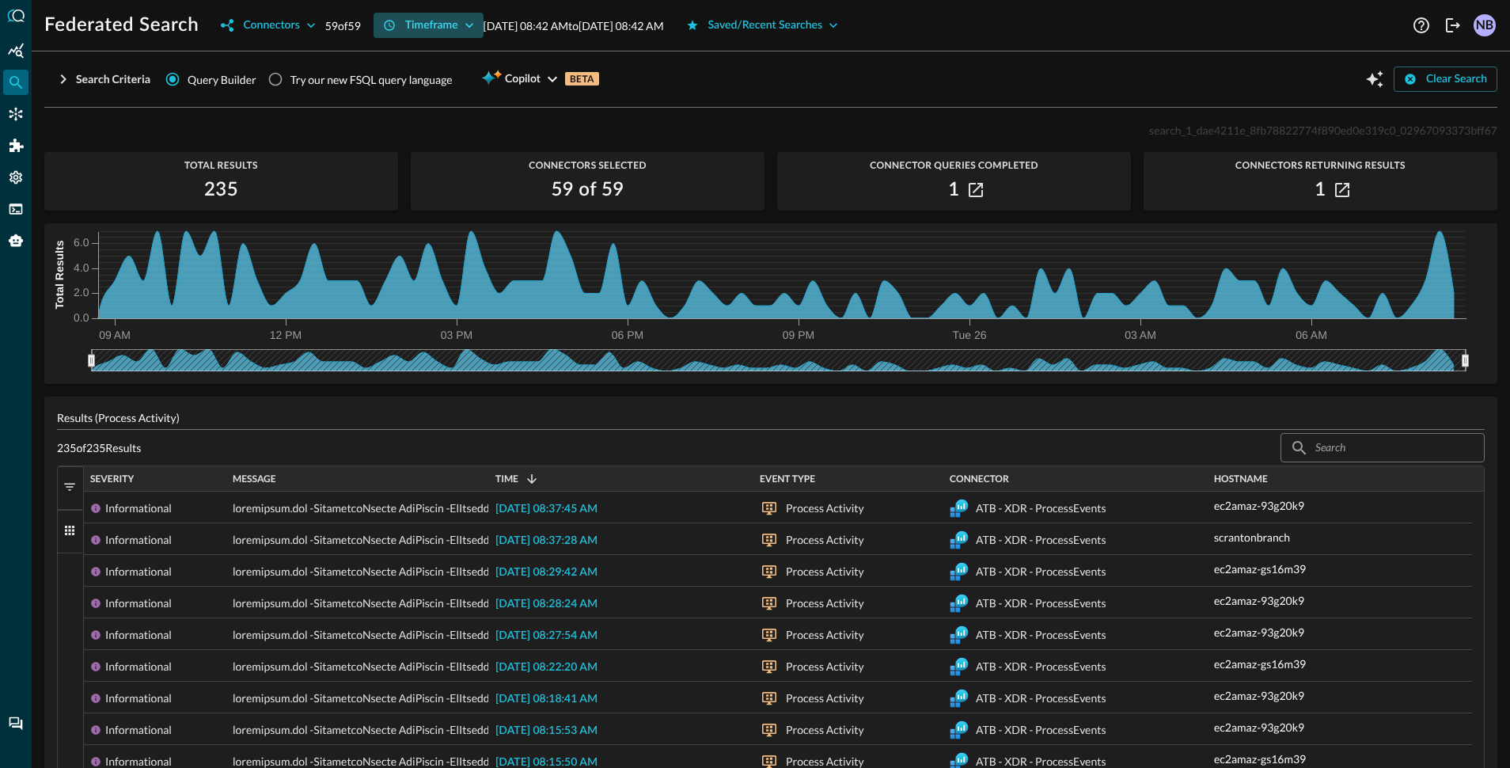
click at [467, 32] on icon "button" at bounding box center [469, 25] width 16 height 16
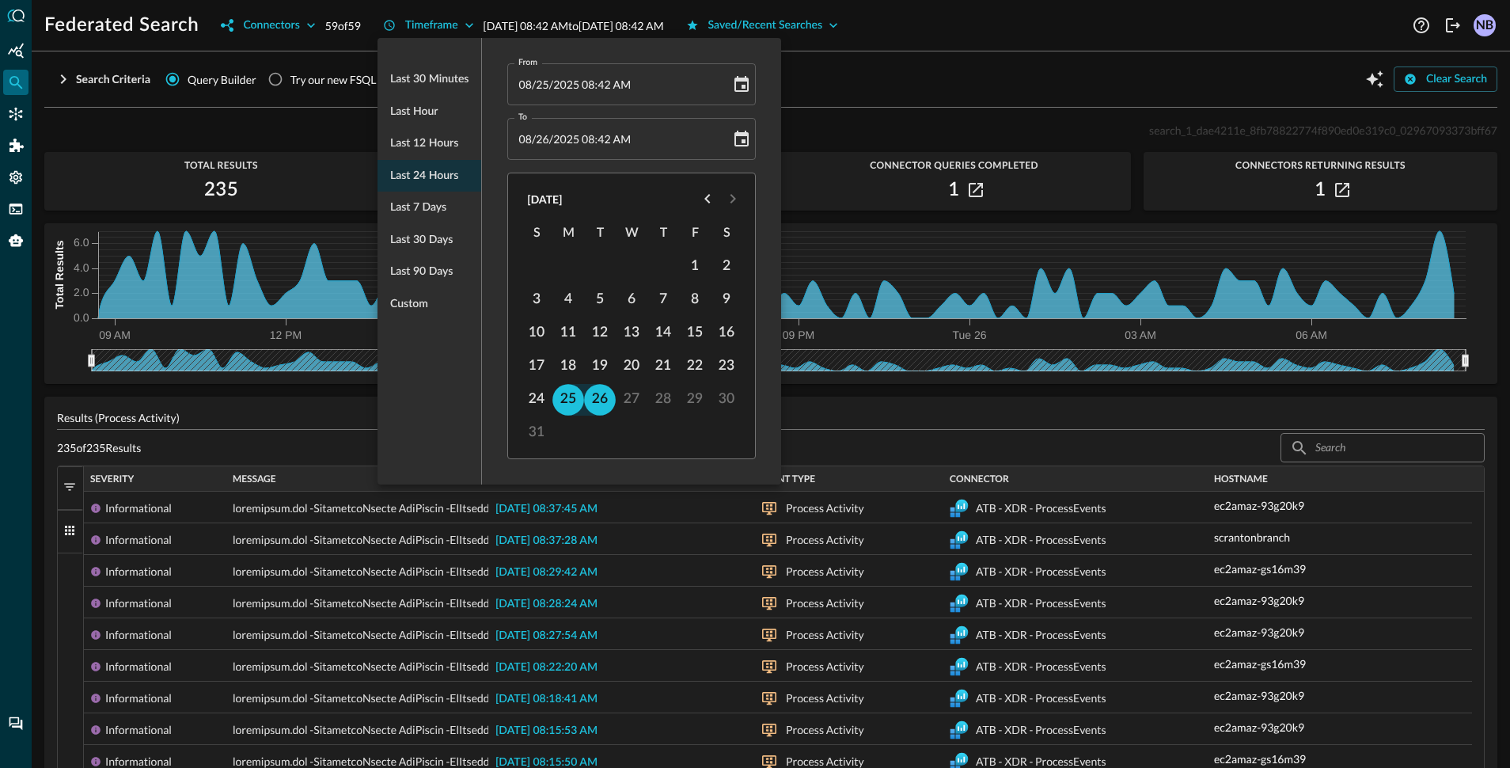
click at [928, 88] on div at bounding box center [755, 384] width 1510 height 768
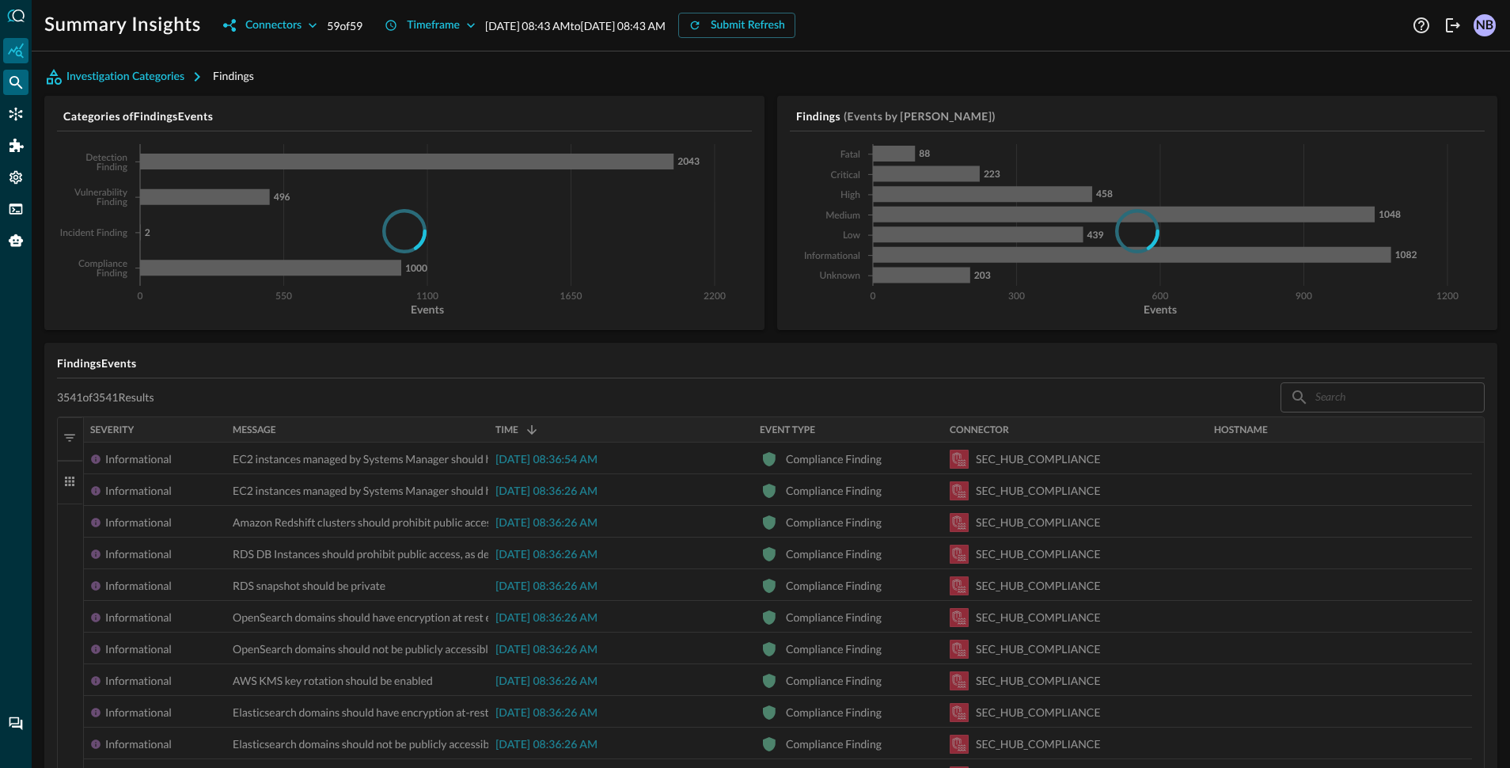
click at [11, 89] on icon "Federated Search" at bounding box center [16, 82] width 16 height 16
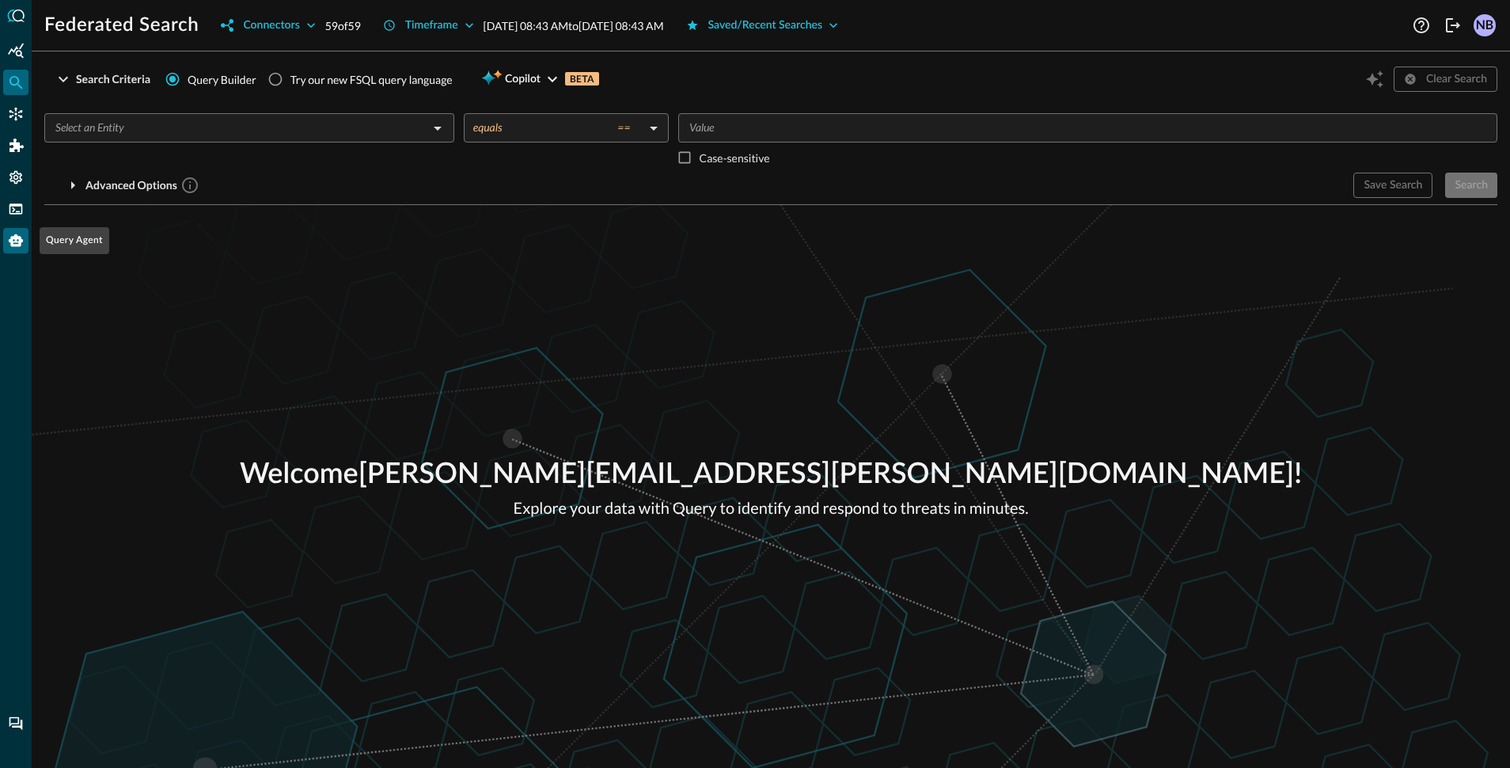
click at [17, 247] on icon "Query Agent" at bounding box center [16, 241] width 16 height 16
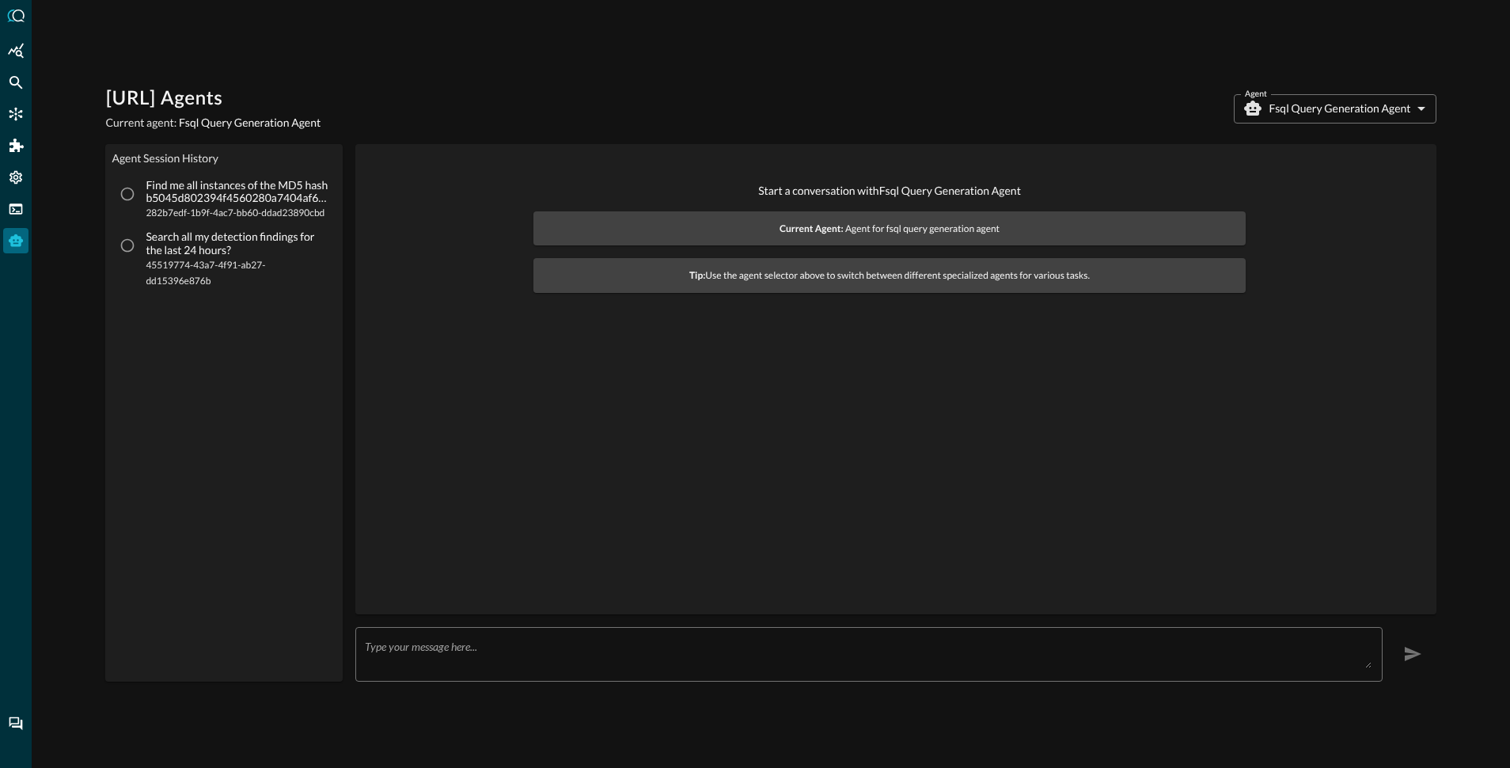
click at [1334, 116] on body "[URL] Agents Current agent: Fsql Query Generation Agent Agent Fsql Query Genera…" at bounding box center [755, 384] width 1510 height 768
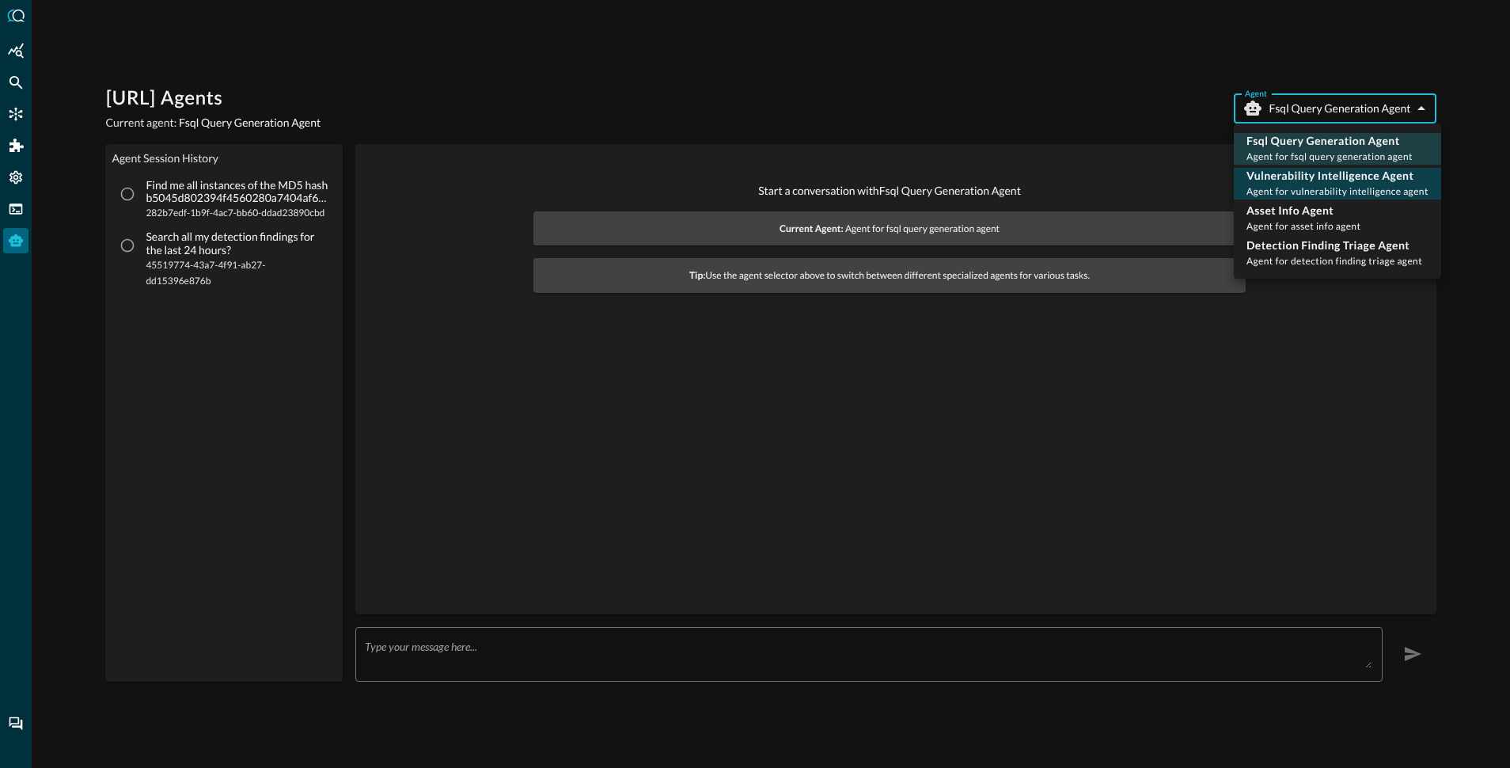
click at [1312, 180] on p "Vulnerability Intelligence Agent" at bounding box center [1338, 176] width 182 height 16
type input "vulnerability_intelligence_agent"
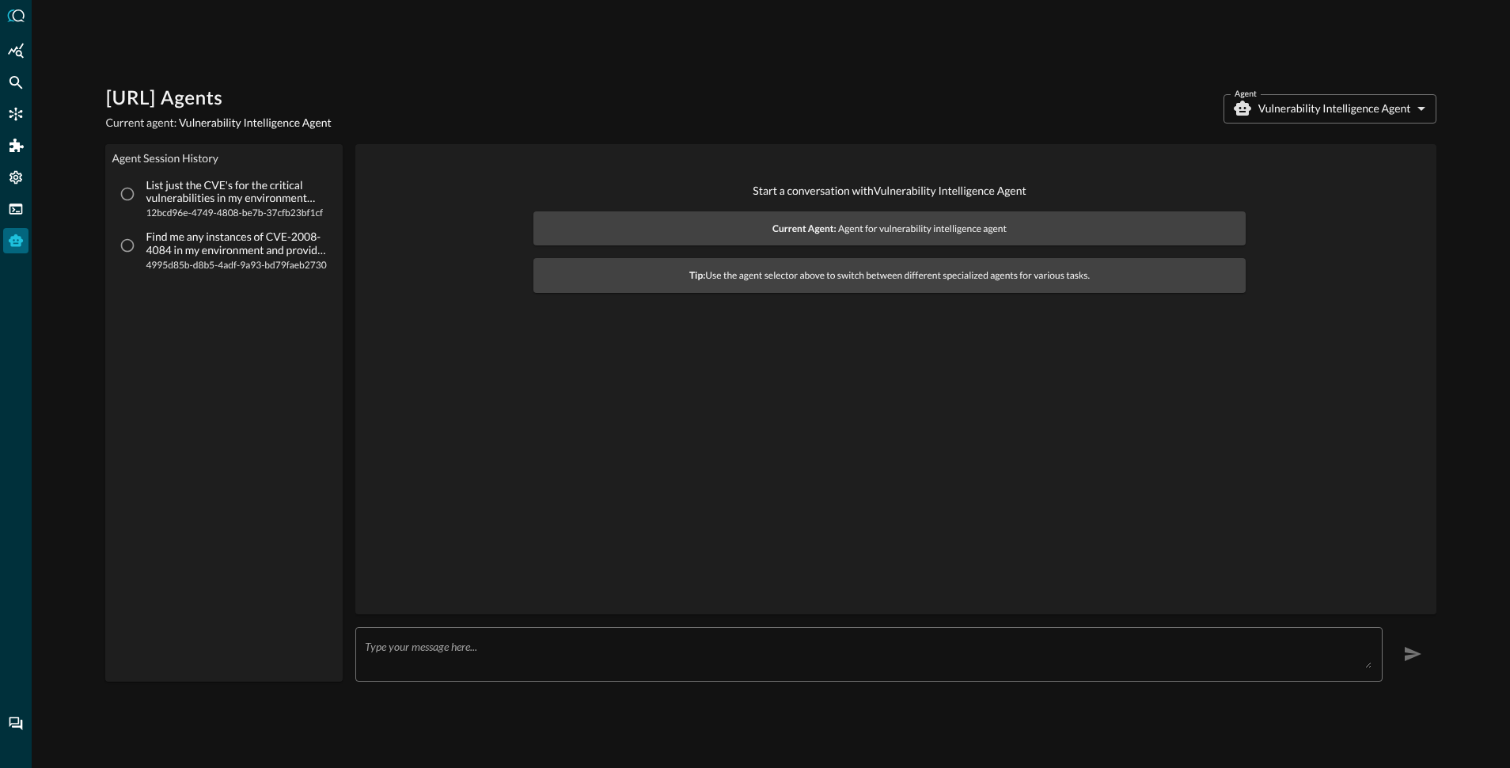
click at [222, 192] on p "List just the CVE's for the critical vulnerabilities in my environment discover…" at bounding box center [237, 192] width 182 height 27
click at [142, 192] on input "List just the CVE's for the critical vulnerabilities in my environment discover…" at bounding box center [127, 194] width 30 height 30
radio input "true"
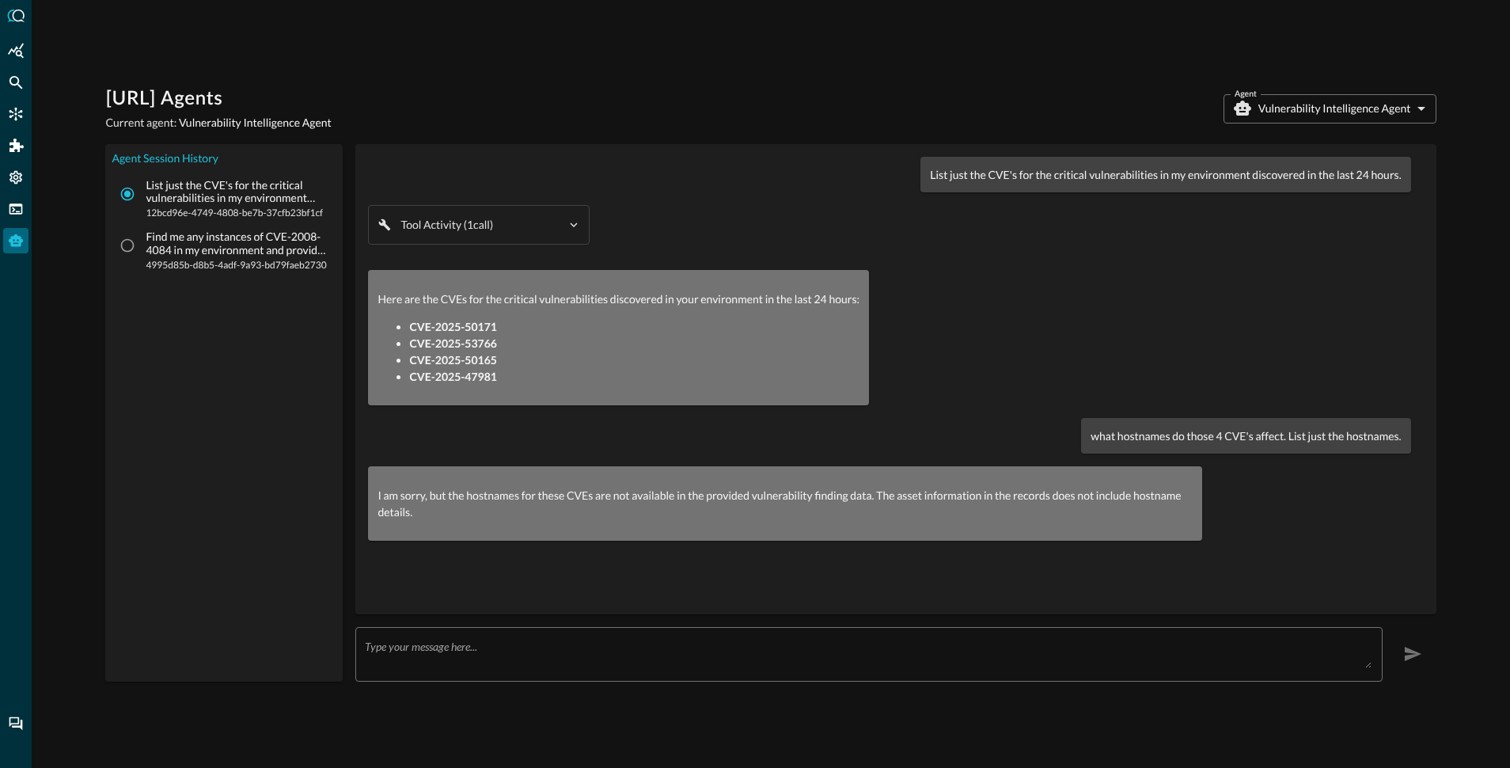
click at [174, 250] on p "Find me any instances of CVE-2008-4084 in my environment and provide me recomme…" at bounding box center [237, 243] width 182 height 27
click at [142, 250] on input "Find me any instances of CVE-2008-4084 in my environment and provide me recomme…" at bounding box center [127, 245] width 30 height 30
radio input "true"
radio input "false"
